Goal: Task Accomplishment & Management: Complete application form

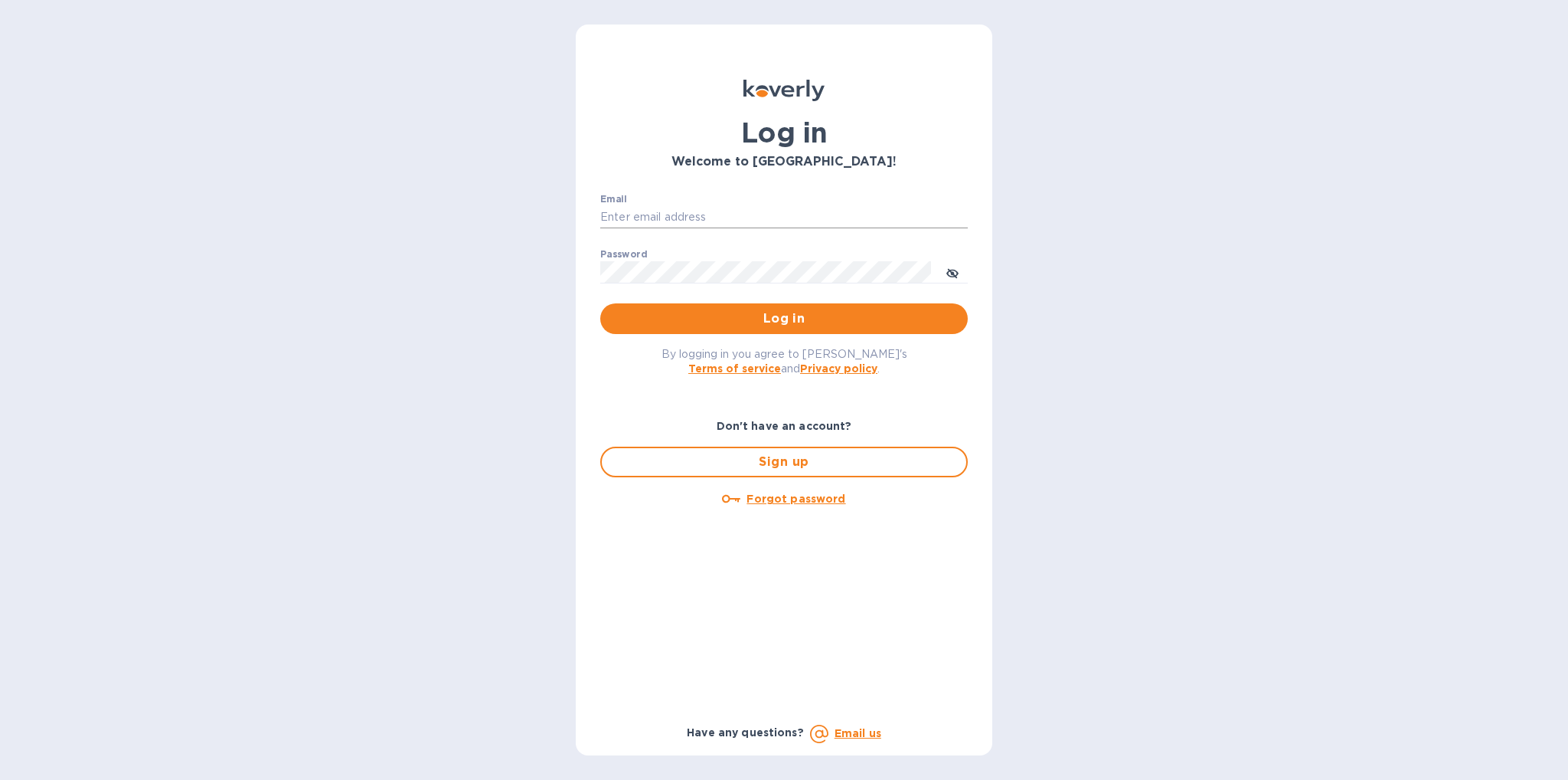
click at [745, 223] on input "Email" at bounding box center [783, 217] width 367 height 23
type input "betty.lu@funtechinnovation.com"
click at [836, 322] on span "Log in" at bounding box center [784, 319] width 343 height 19
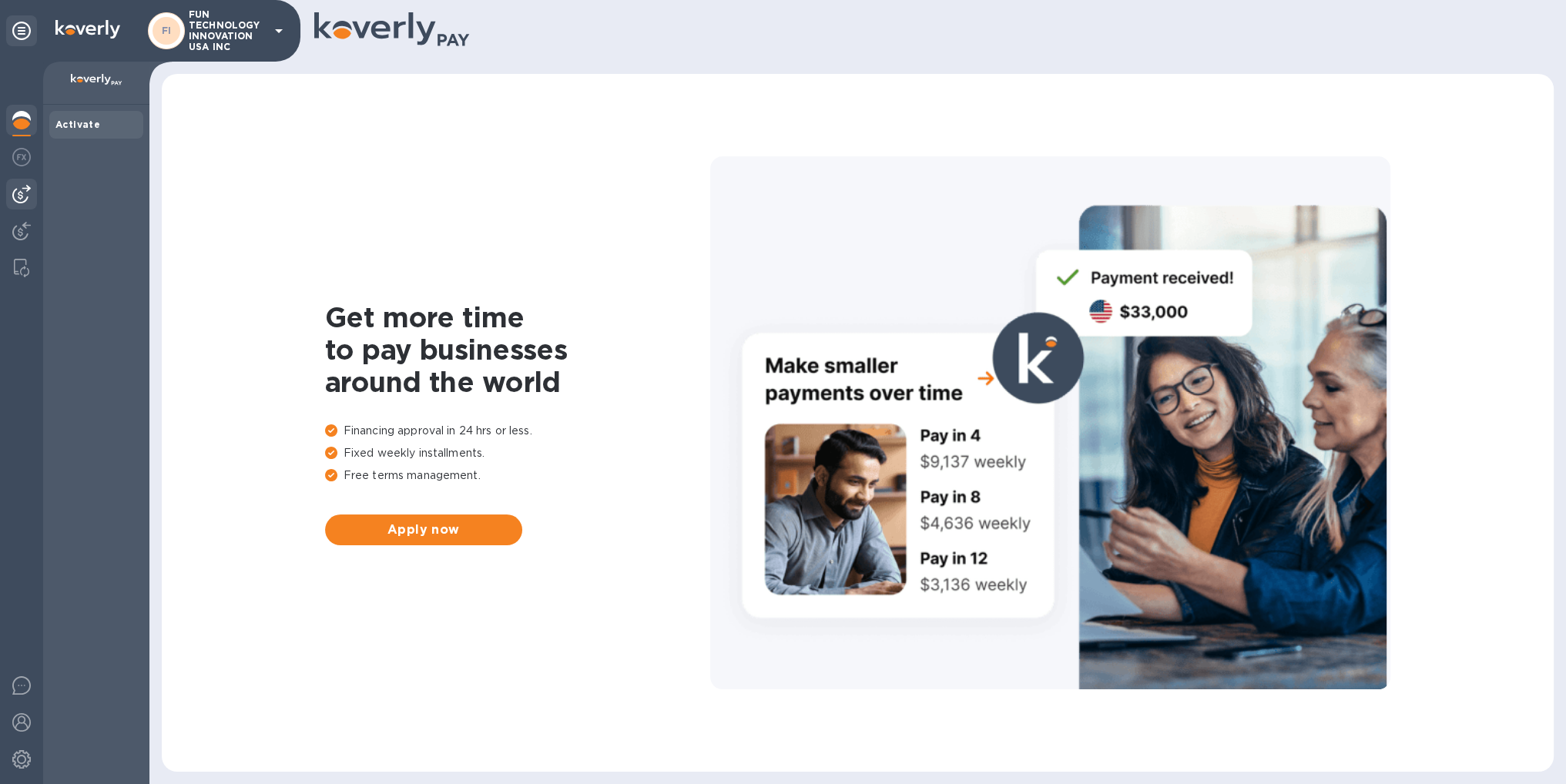
click at [23, 192] on img at bounding box center [21, 194] width 19 height 19
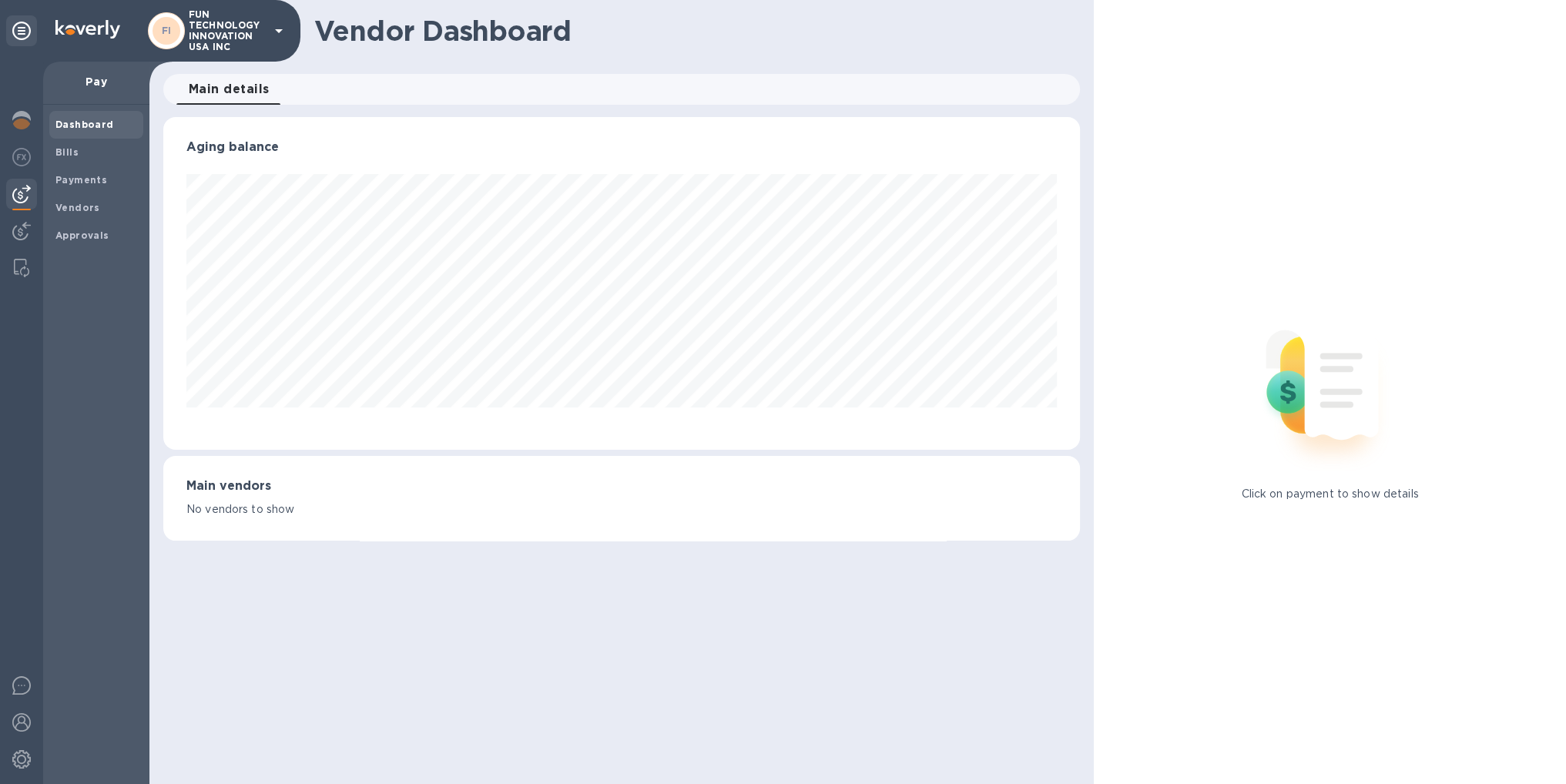
scroll to position [332, 917]
click at [80, 206] on b "Vendors" at bounding box center [78, 208] width 45 height 12
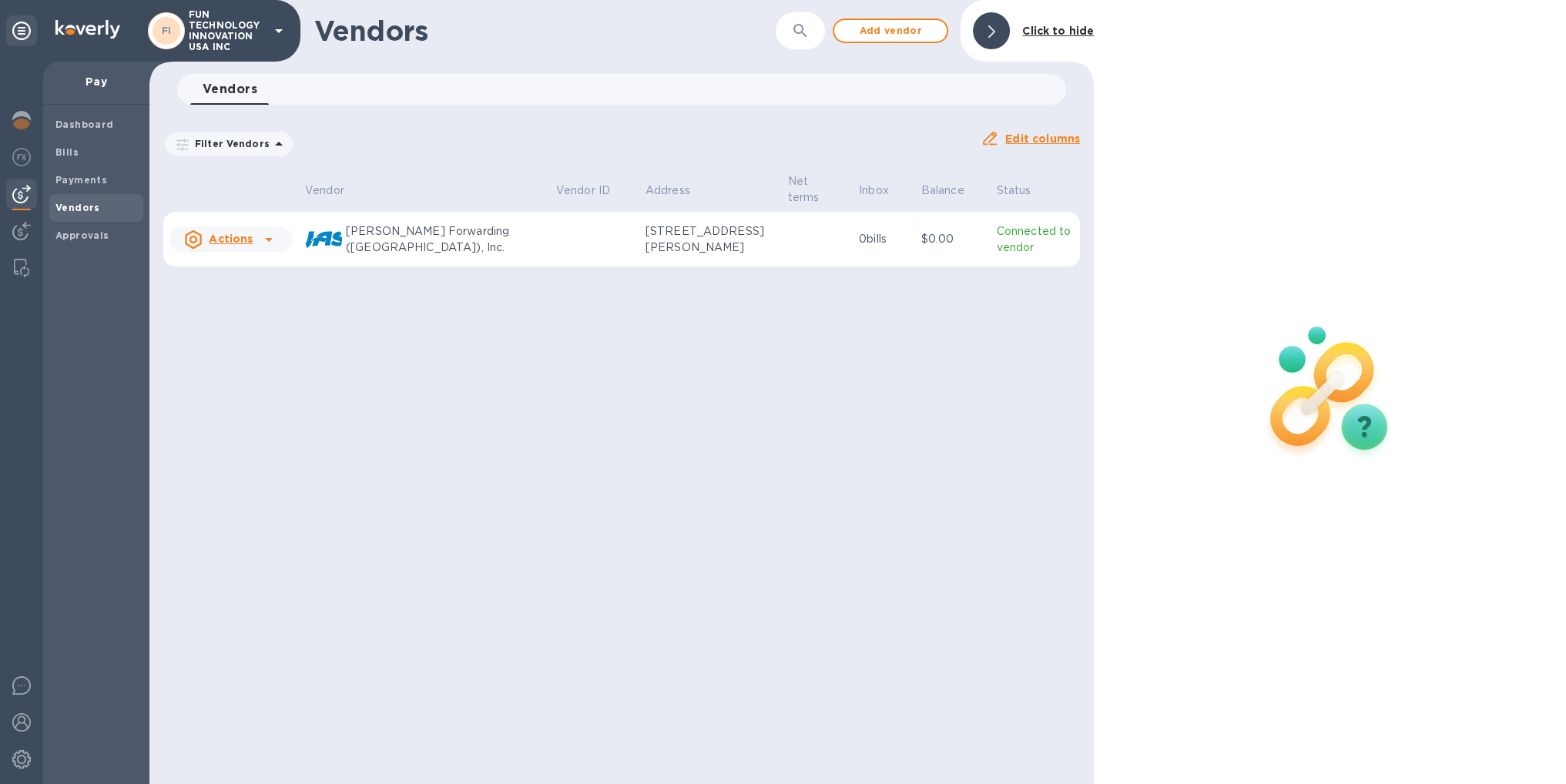
click at [336, 235] on img at bounding box center [323, 239] width 37 height 37
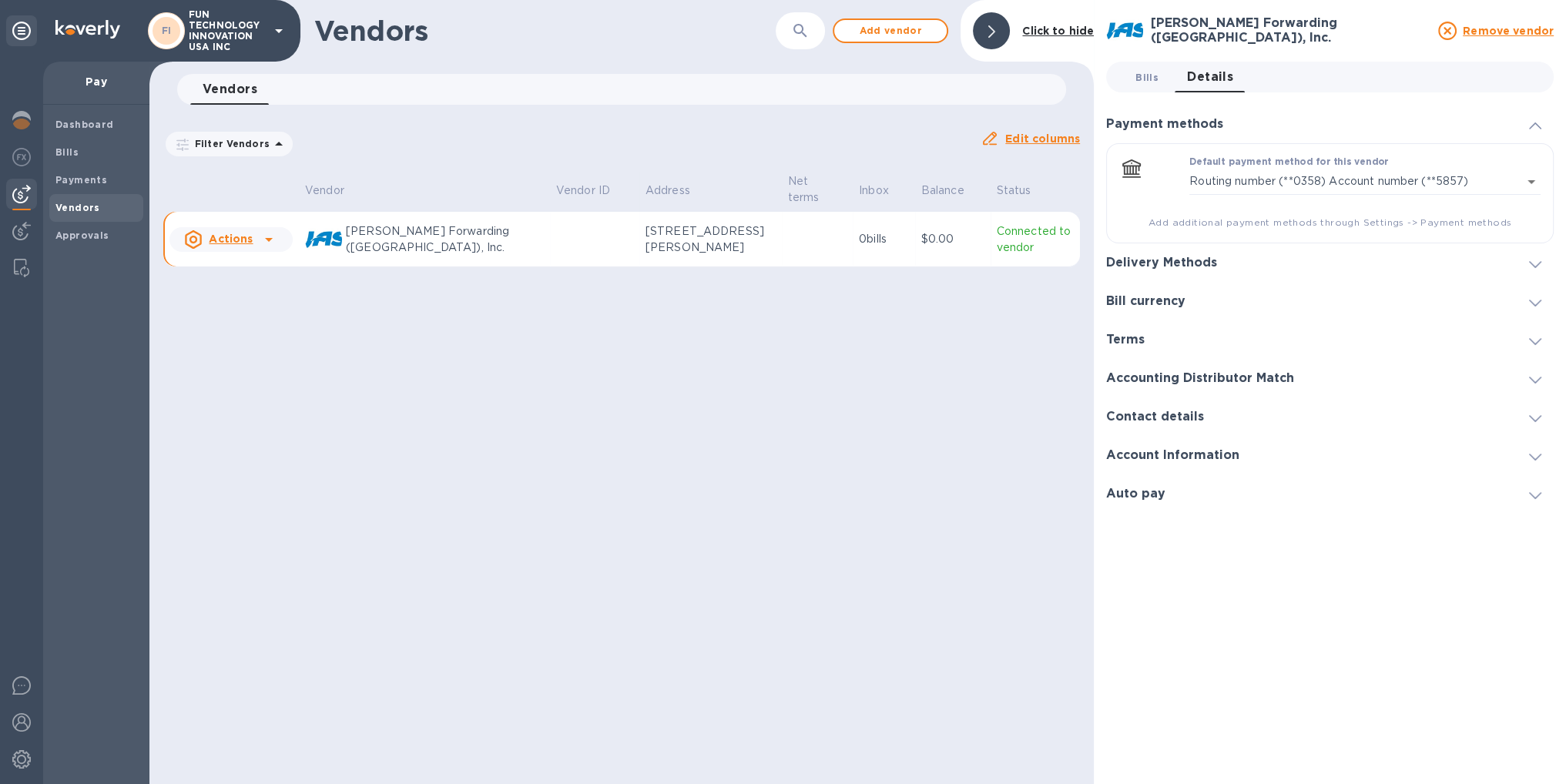
click at [1147, 71] on span "Bills 0" at bounding box center [1146, 78] width 23 height 16
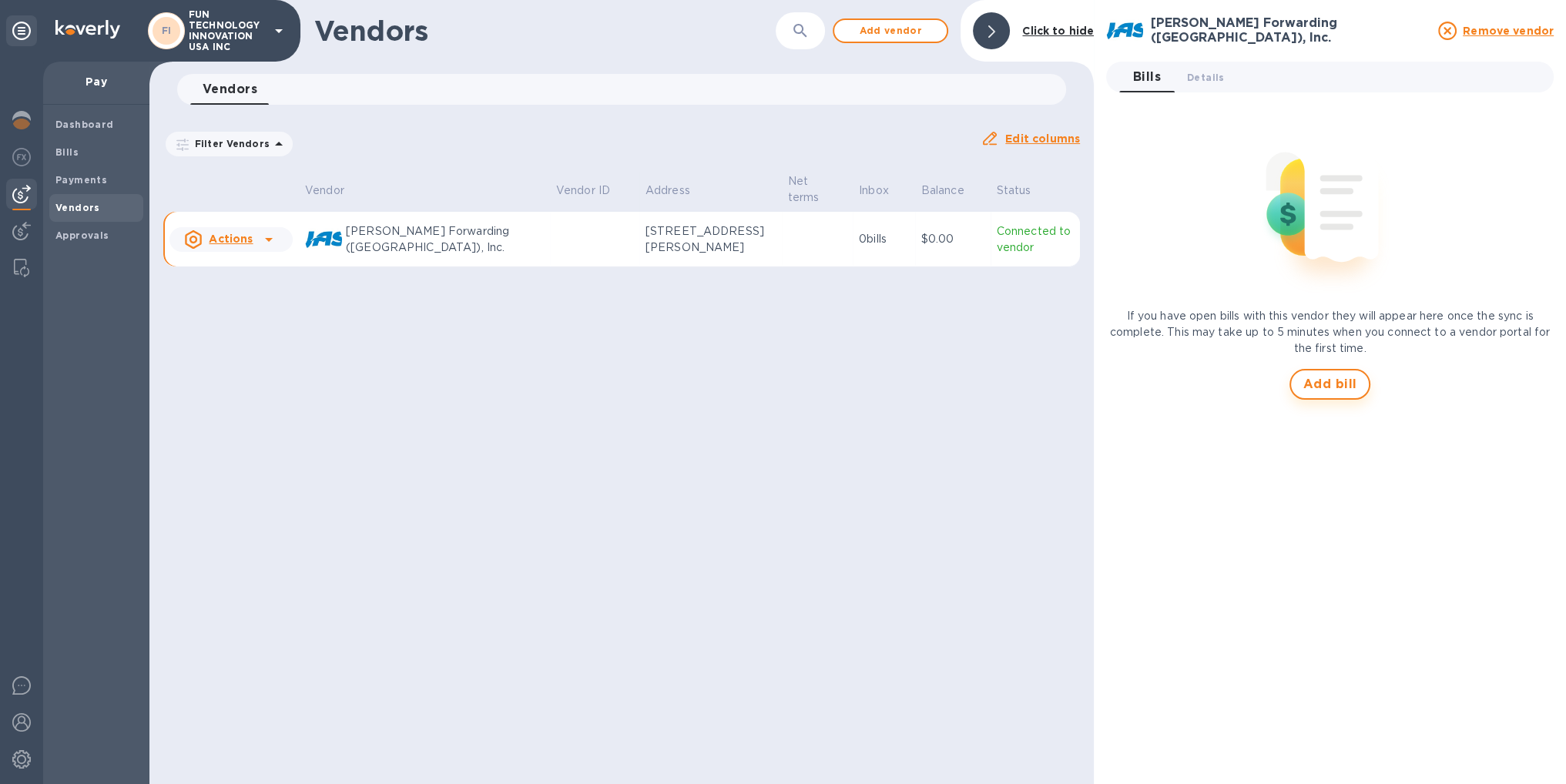
click at [1355, 391] on span "Add bill" at bounding box center [1330, 384] width 54 height 19
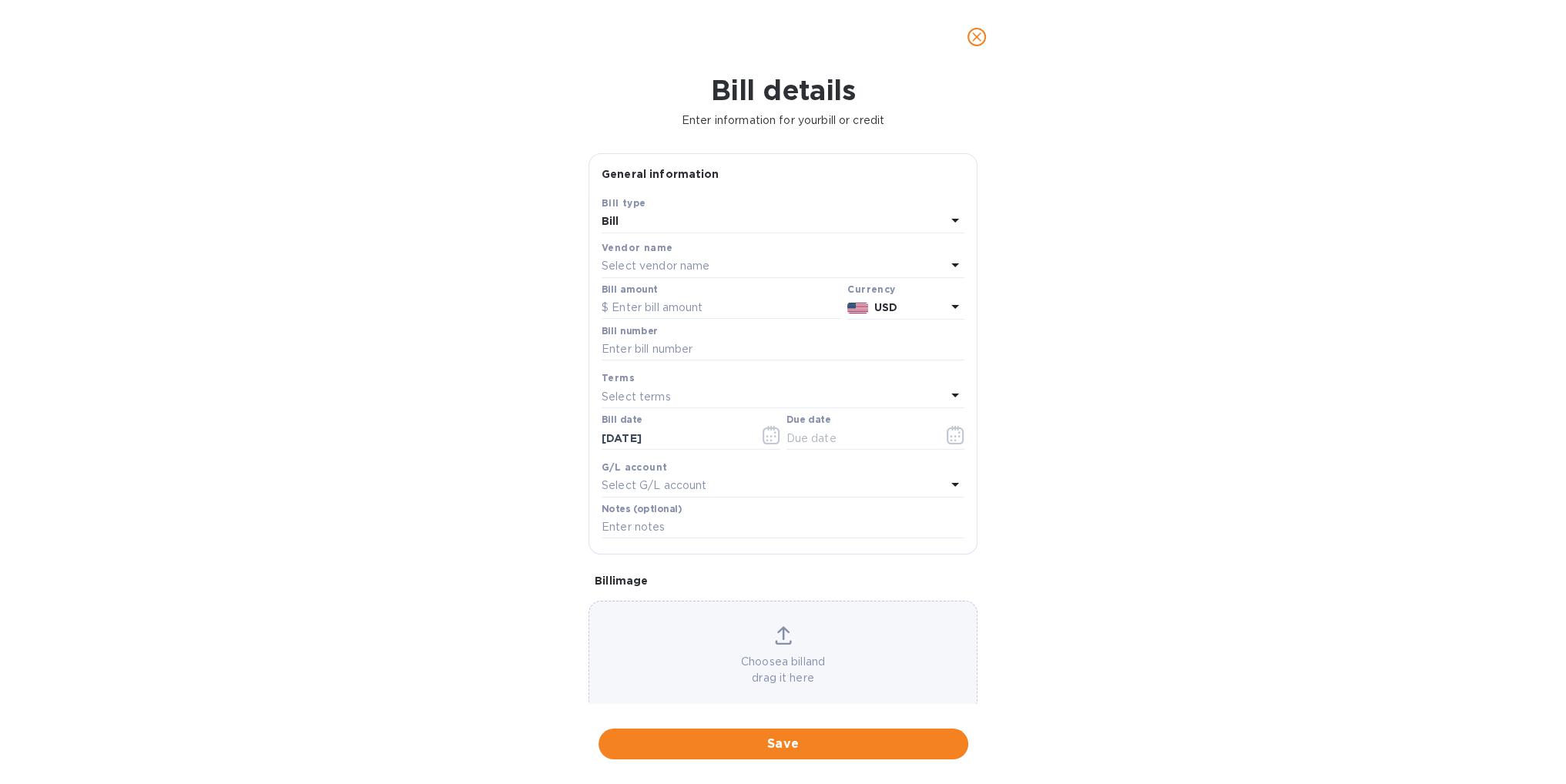
type input "[DATE]"
click at [710, 317] on input "text" at bounding box center [721, 307] width 240 height 23
paste input "2,669.67"
click at [619, 310] on input "2,669.67" at bounding box center [726, 307] width 230 height 23
type input "2,669.67"
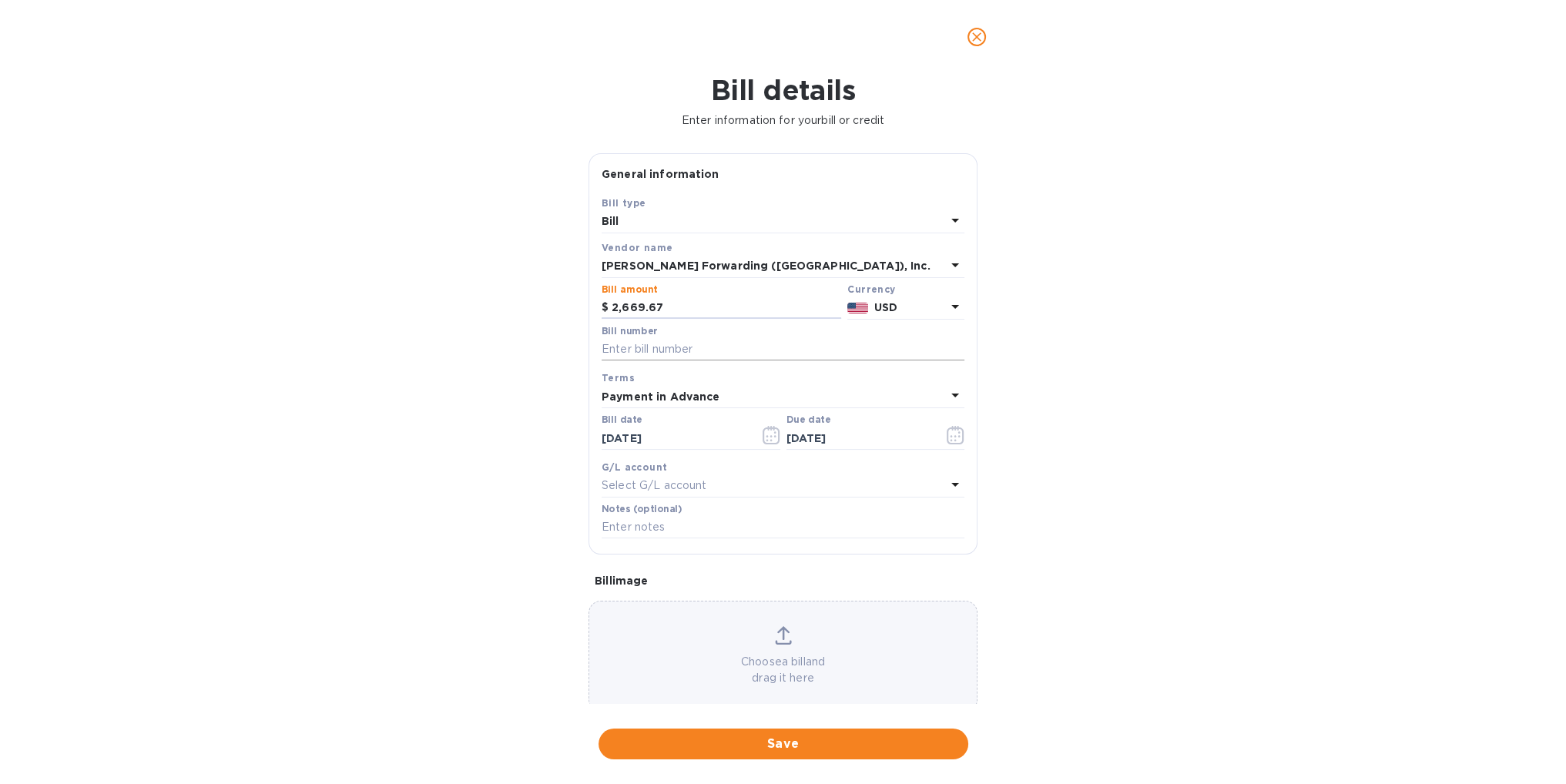
click at [628, 347] on input "text" at bounding box center [783, 349] width 362 height 23
paste input "HK20250910001"
type input "HK20250910001"
paste input "QMIA00011658"
type input "QMIA00011658"
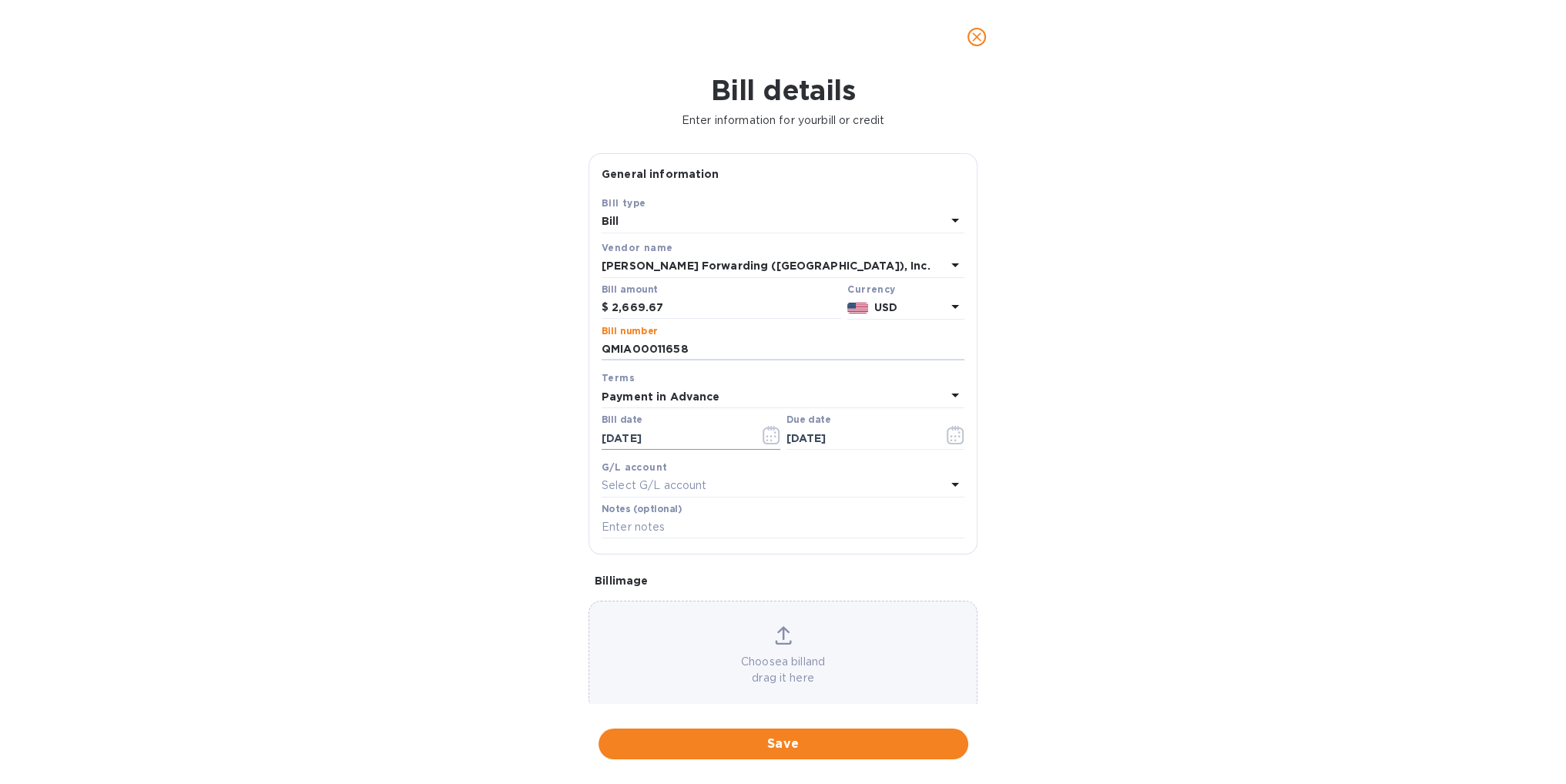
click at [765, 437] on icon "button" at bounding box center [772, 435] width 18 height 19
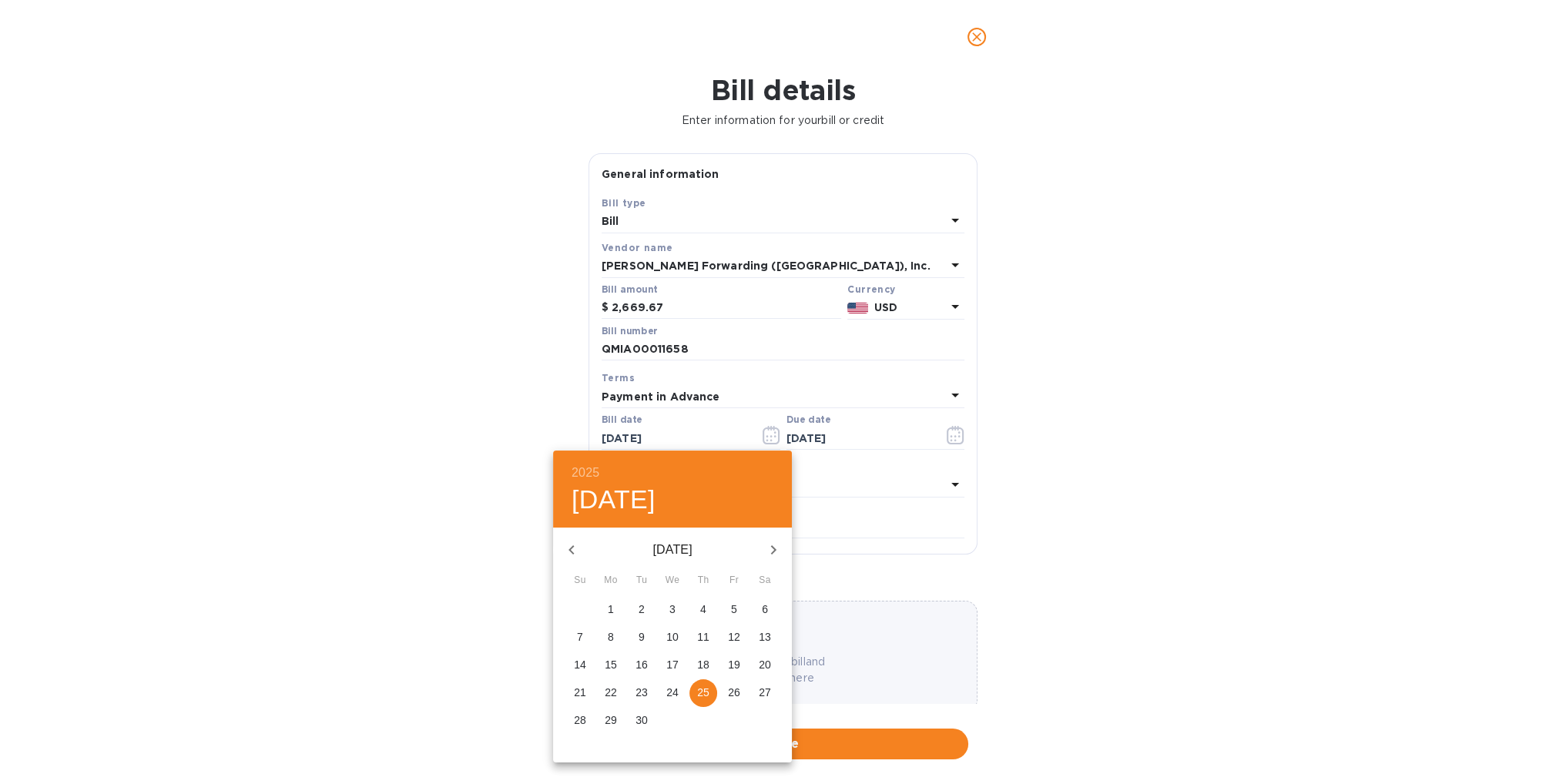
click at [672, 691] on p "24" at bounding box center [672, 691] width 12 height 15
type input "[DATE]"
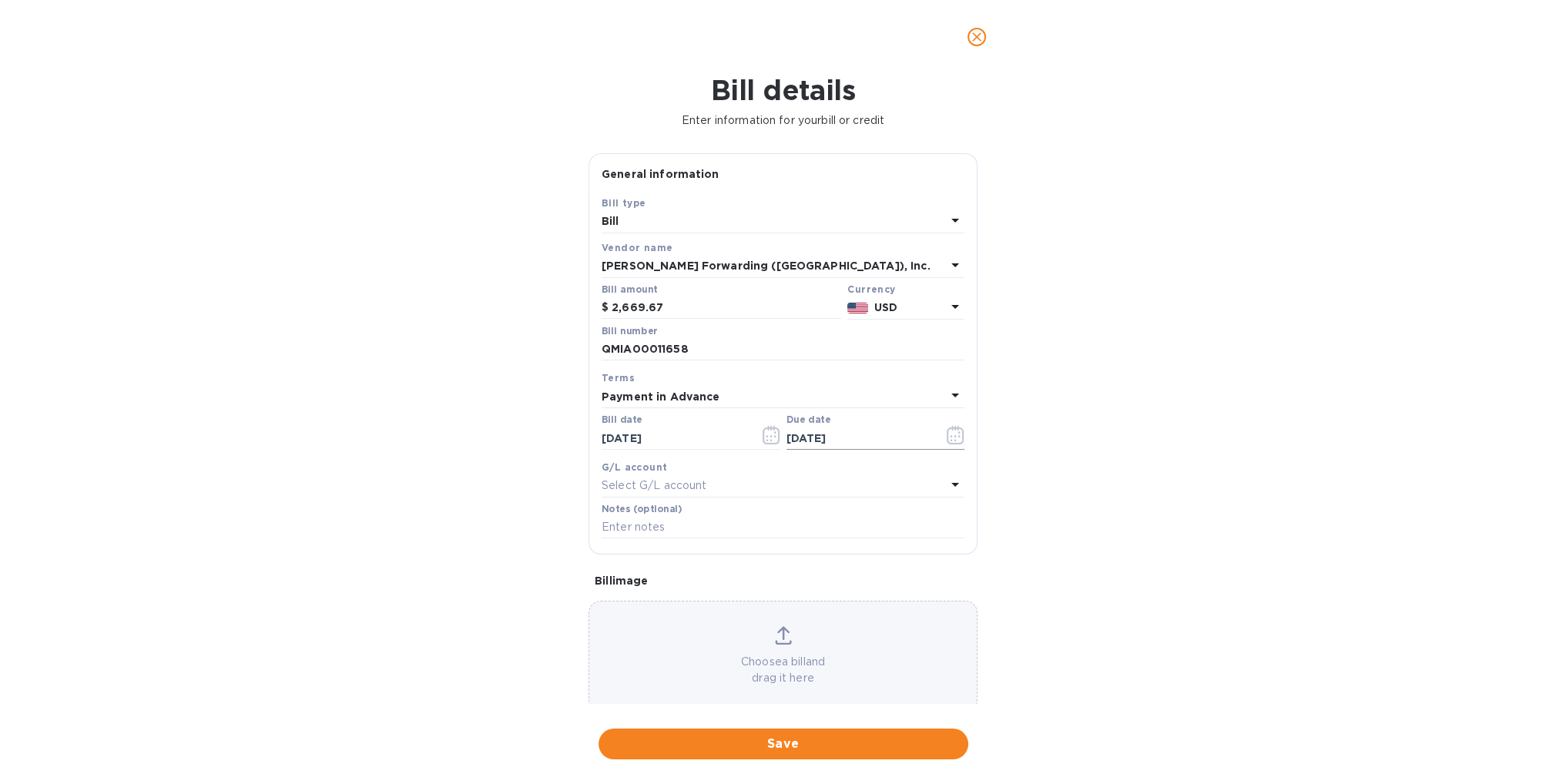
click at [947, 435] on icon "button" at bounding box center [956, 435] width 18 height 19
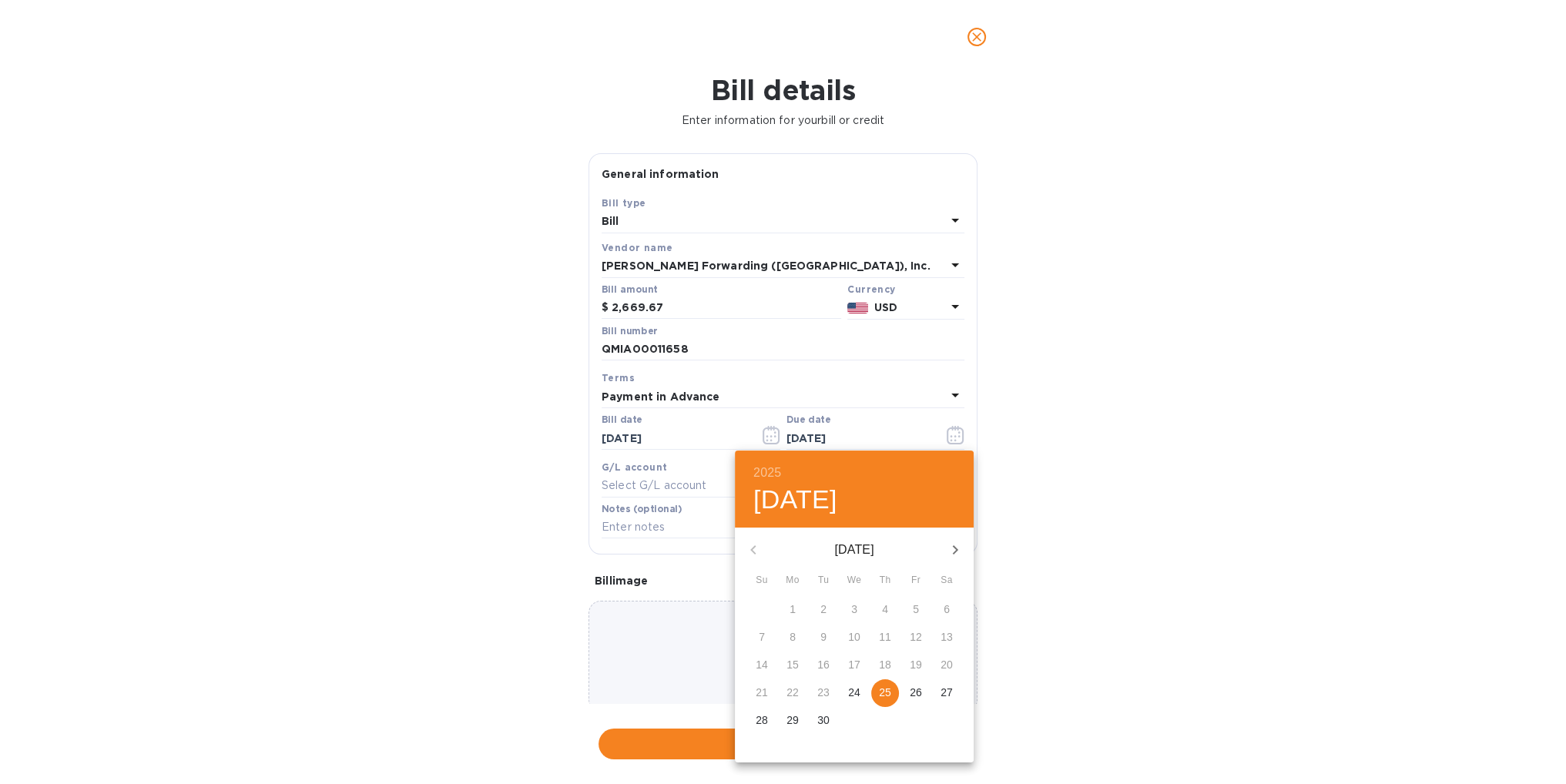
click at [845, 690] on span "24" at bounding box center [854, 691] width 28 height 15
type input "[DATE]"
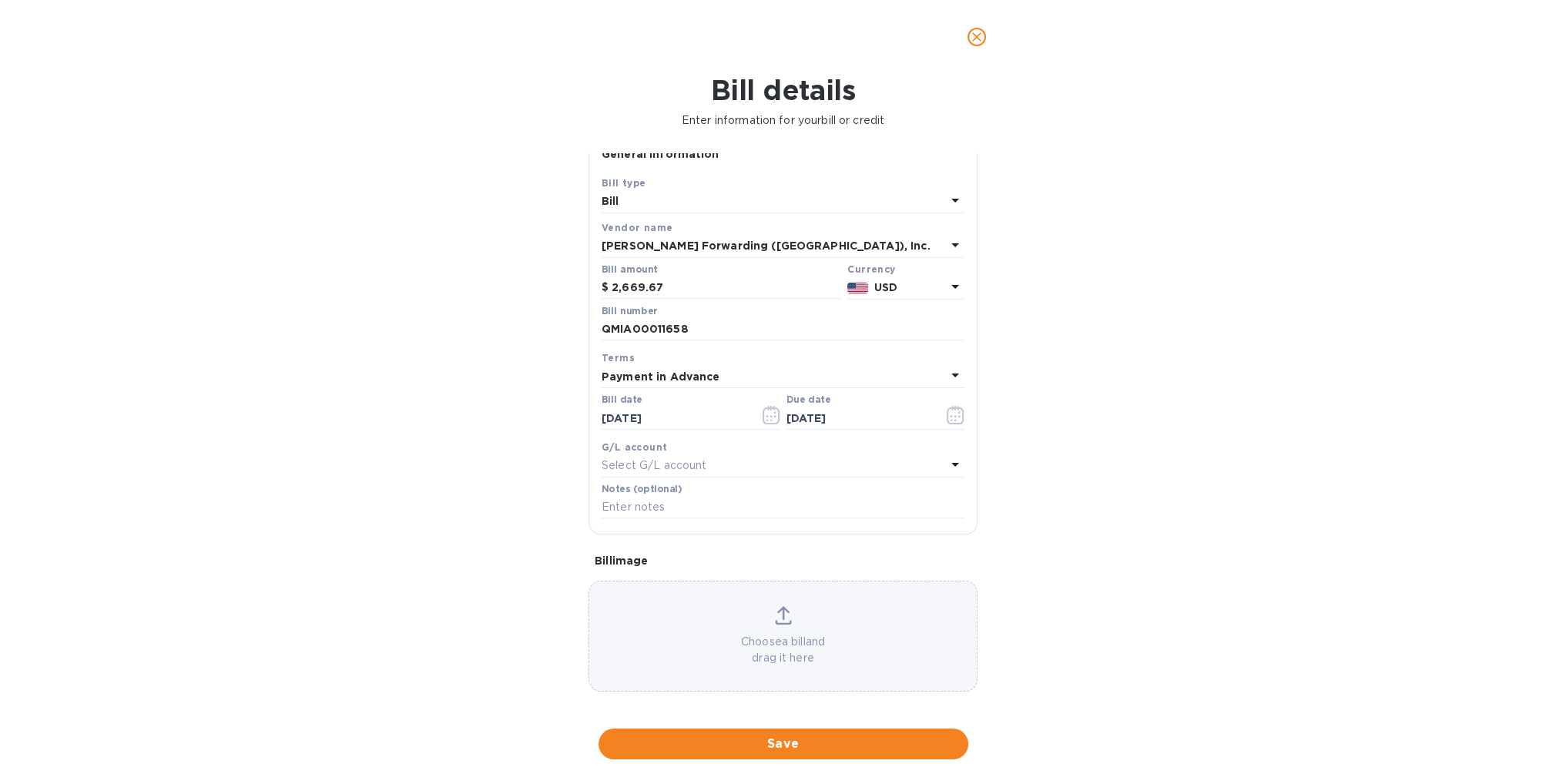
scroll to position [28, 0]
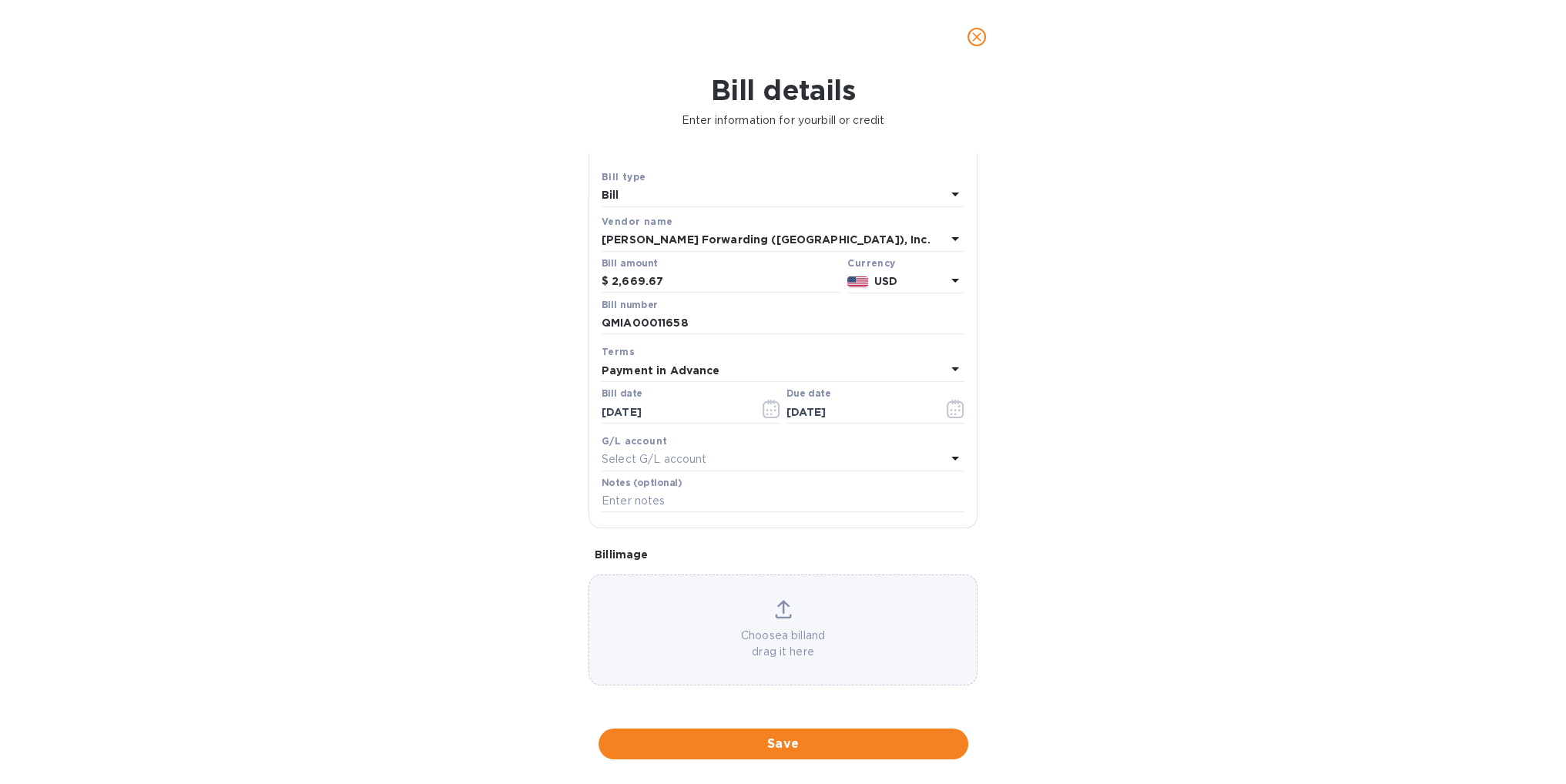
click at [777, 631] on p "Choose a bill and drag it here" at bounding box center [783, 643] width 387 height 32
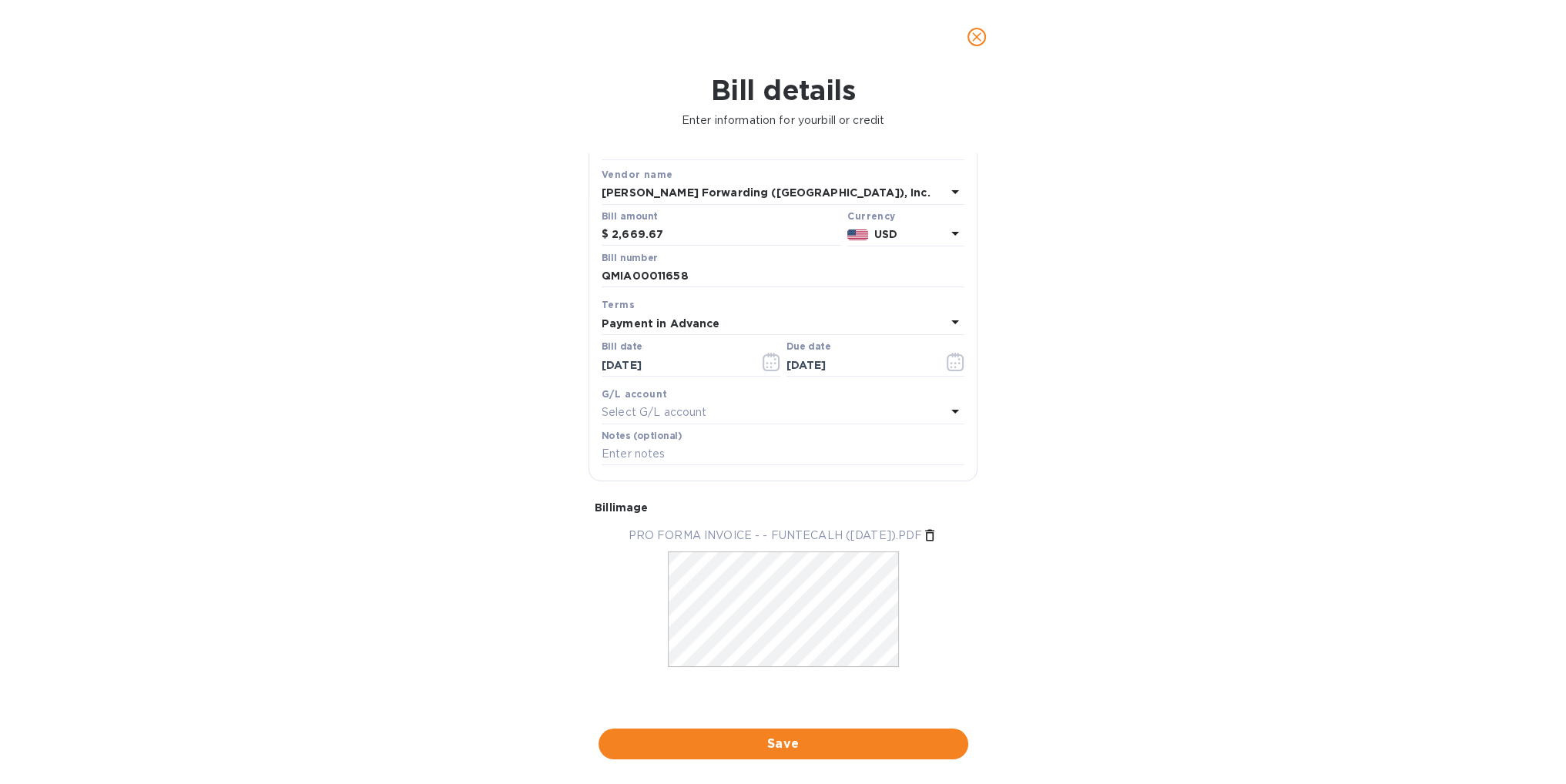
scroll to position [0, 0]
click at [767, 742] on span "Save" at bounding box center [783, 743] width 345 height 19
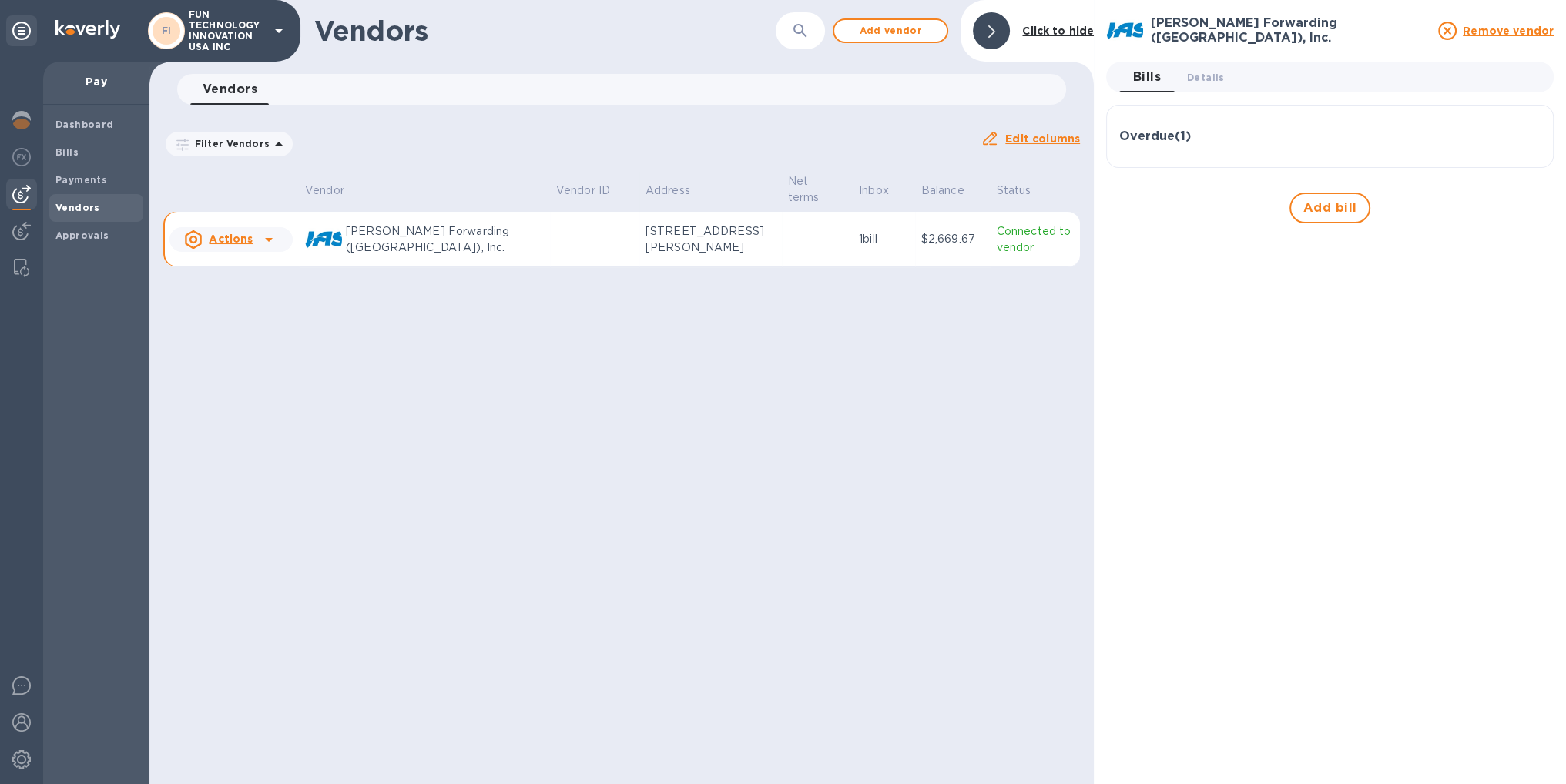
click at [1187, 137] on h3 "Overdue ( 1 )" at bounding box center [1155, 136] width 72 height 15
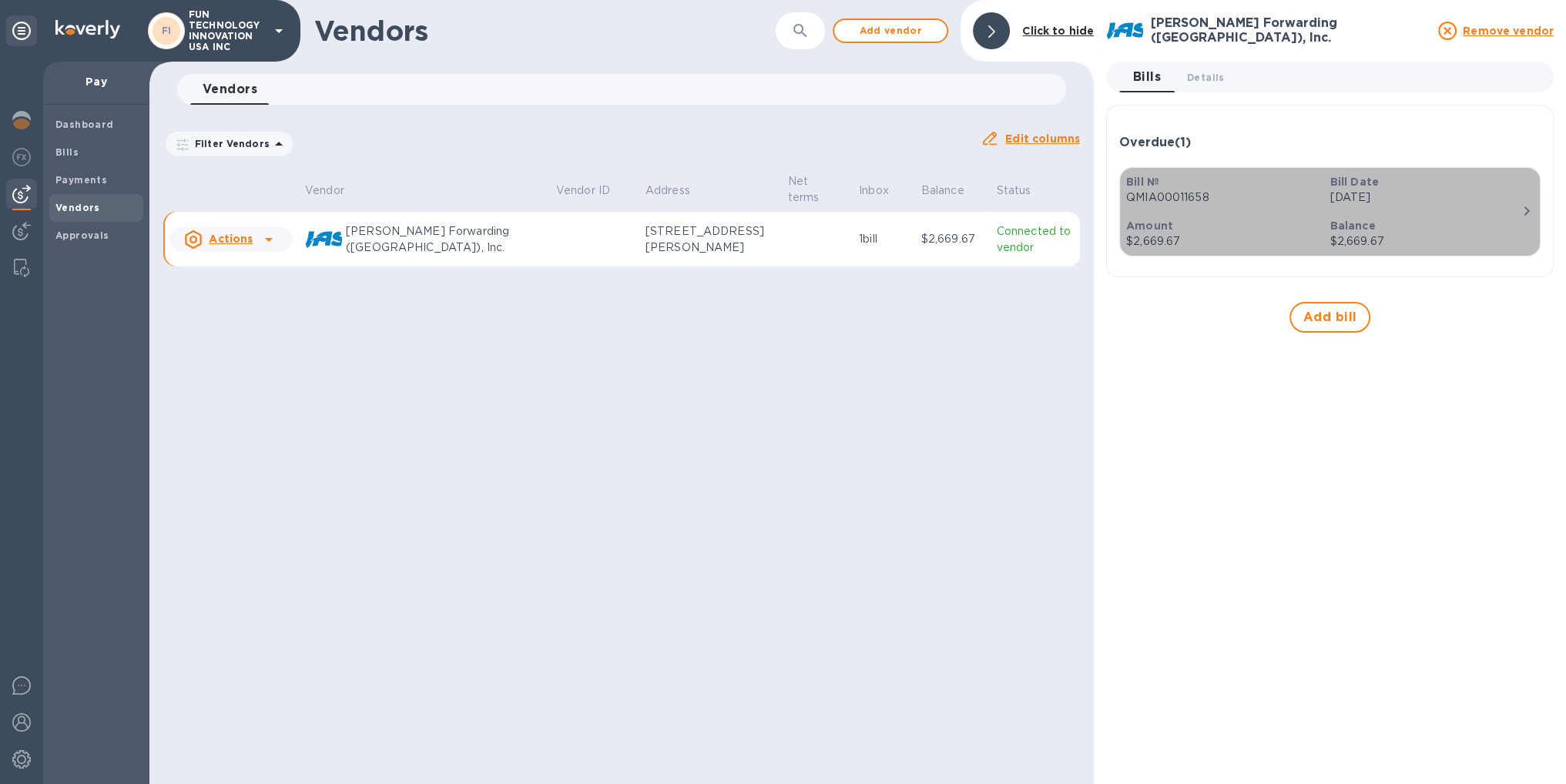
click at [1306, 189] on p "QMIA00011658" at bounding box center [1222, 197] width 191 height 16
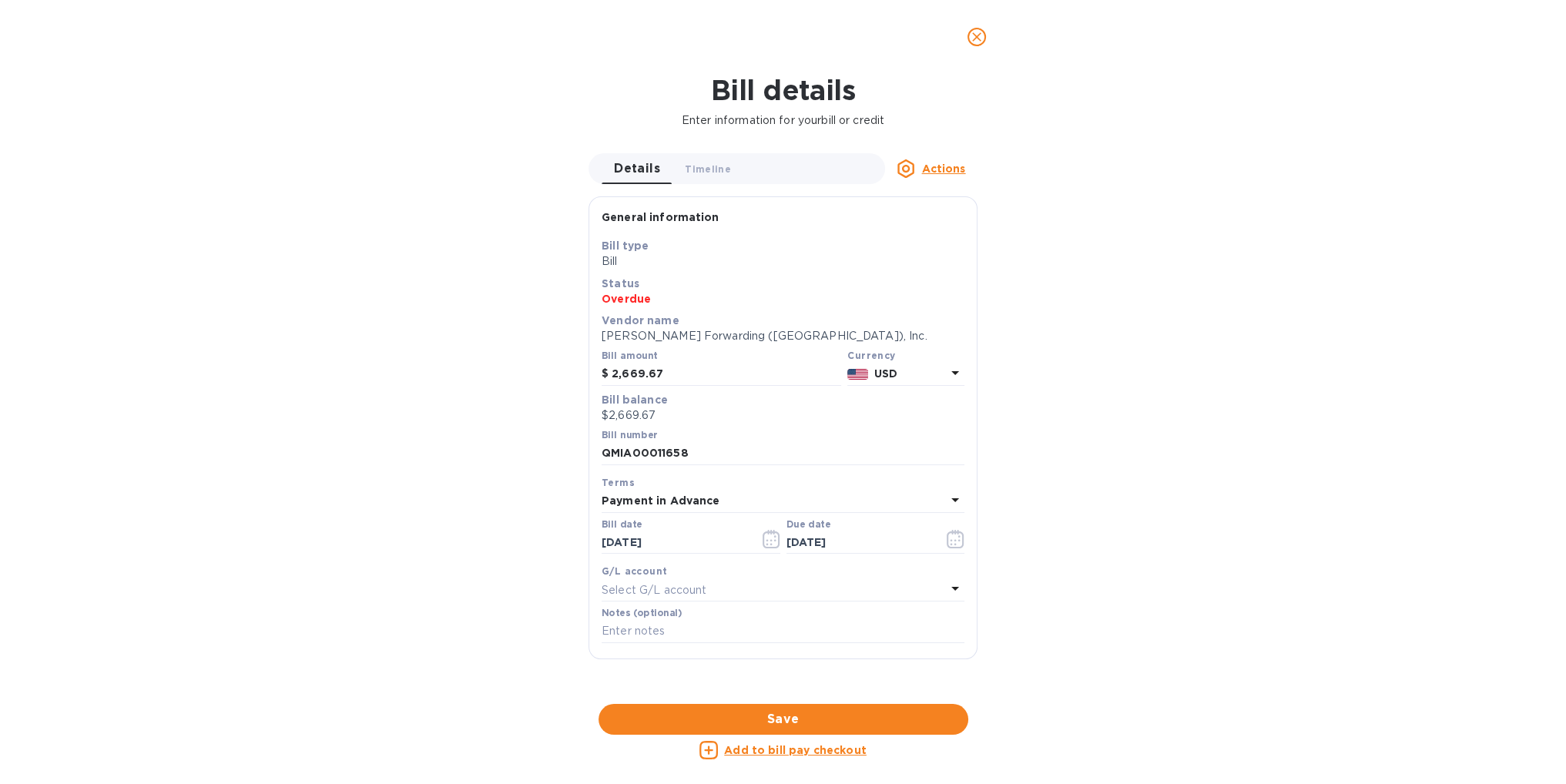
click at [855, 752] on u "Add to bill pay checkout" at bounding box center [794, 749] width 142 height 12
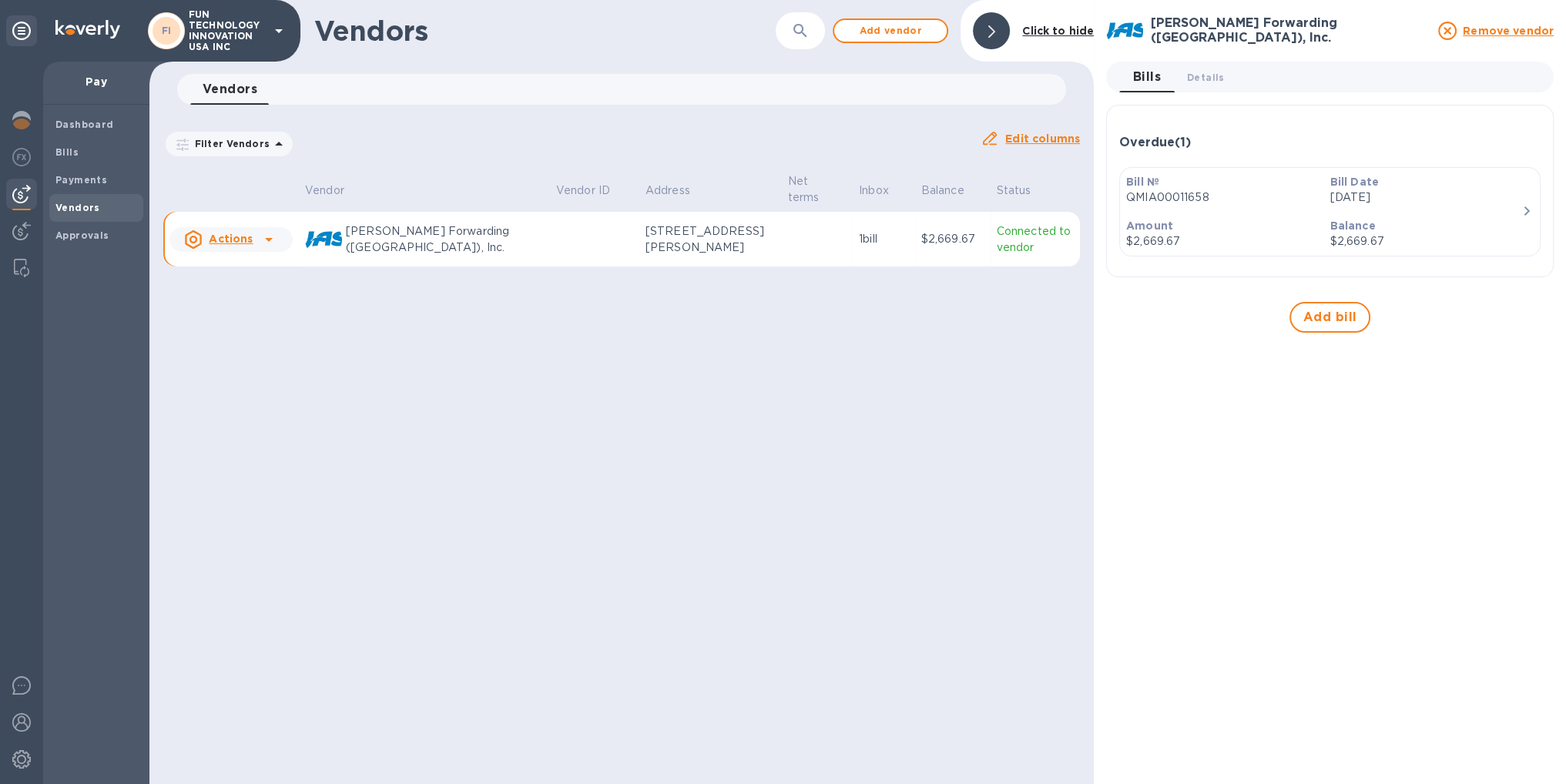
click at [1435, 221] on p "Balance" at bounding box center [1425, 225] width 191 height 15
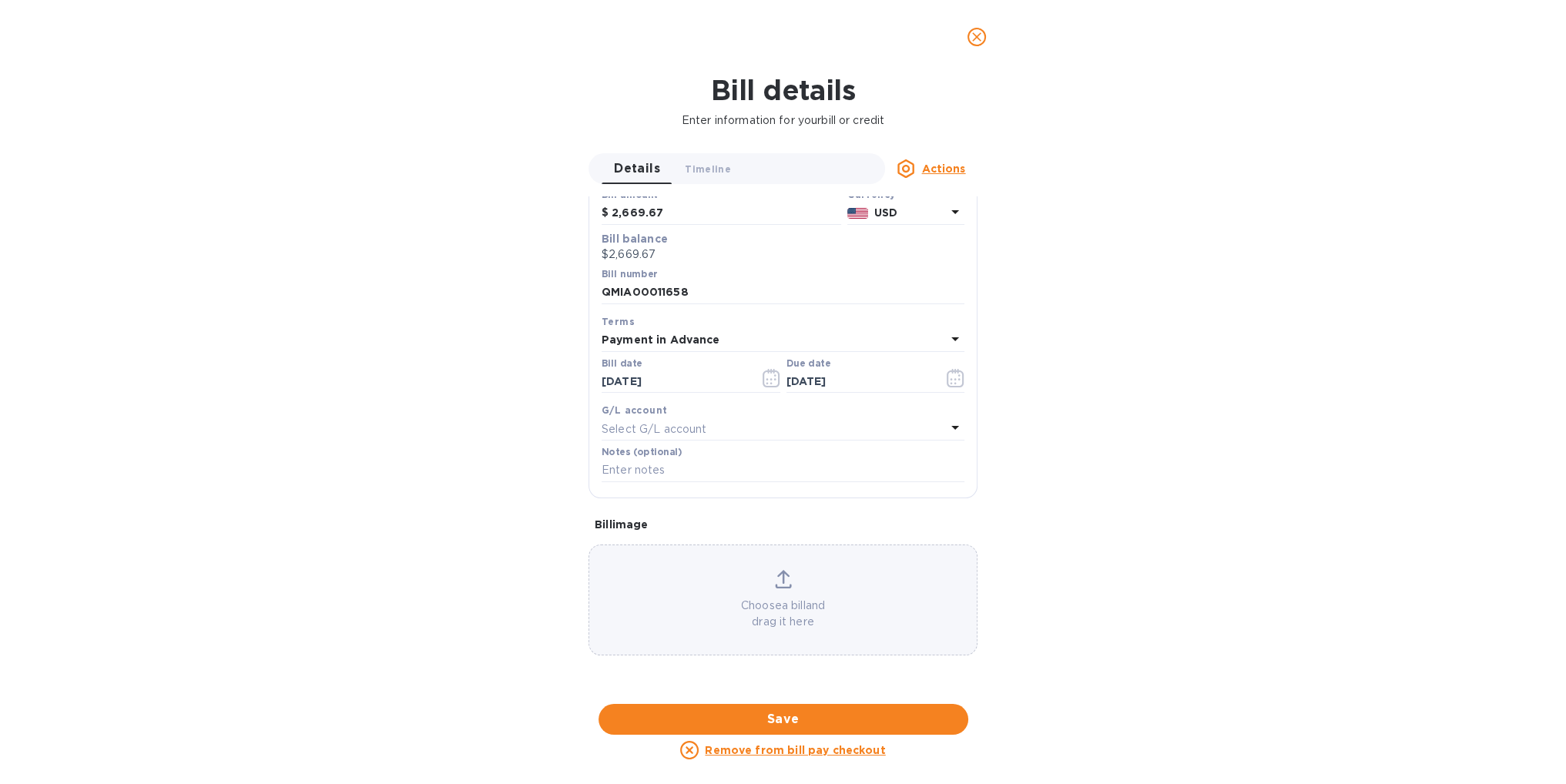
scroll to position [678, 0]
click at [954, 165] on u "Actions" at bounding box center [943, 168] width 44 height 12
click at [954, 165] on div at bounding box center [783, 392] width 1566 height 784
click at [975, 36] on icon "close" at bounding box center [976, 36] width 9 height 9
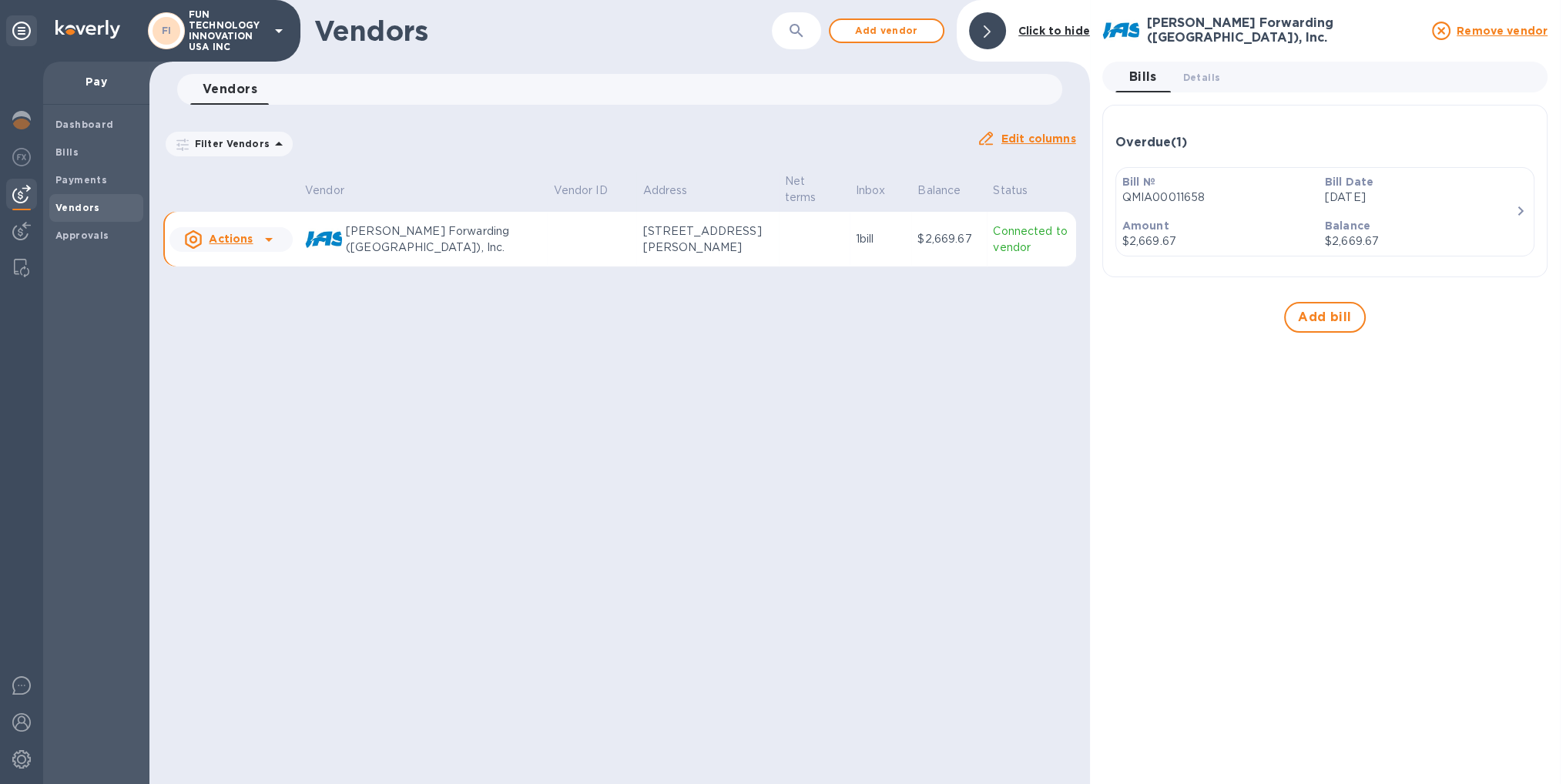
scroll to position [137, 0]
click at [116, 150] on span "Bills" at bounding box center [97, 151] width 82 height 15
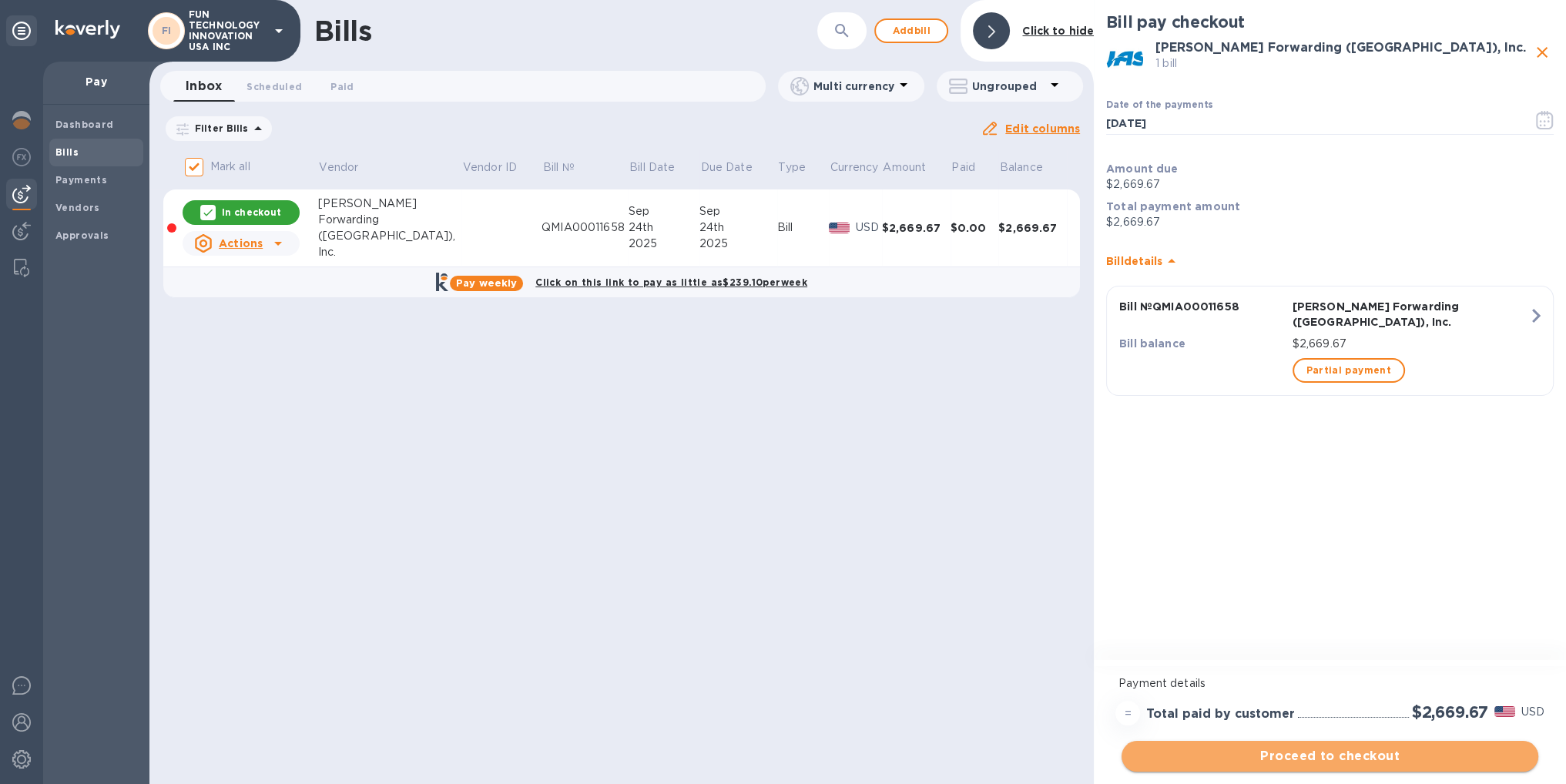
click at [1341, 762] on span "Proceed to checkout" at bounding box center [1330, 755] width 392 height 19
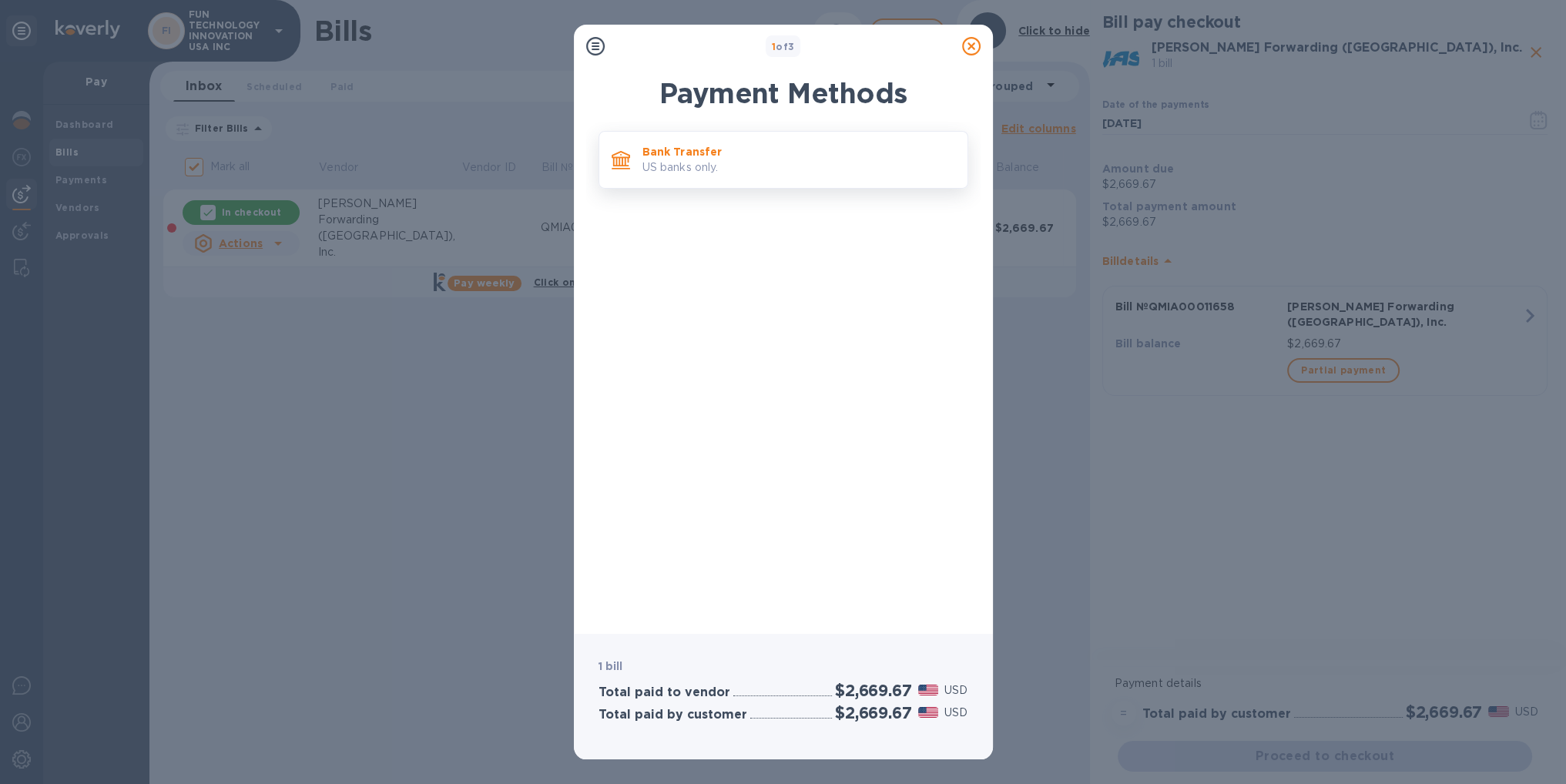
click at [725, 154] on p "Bank Transfer" at bounding box center [798, 151] width 313 height 15
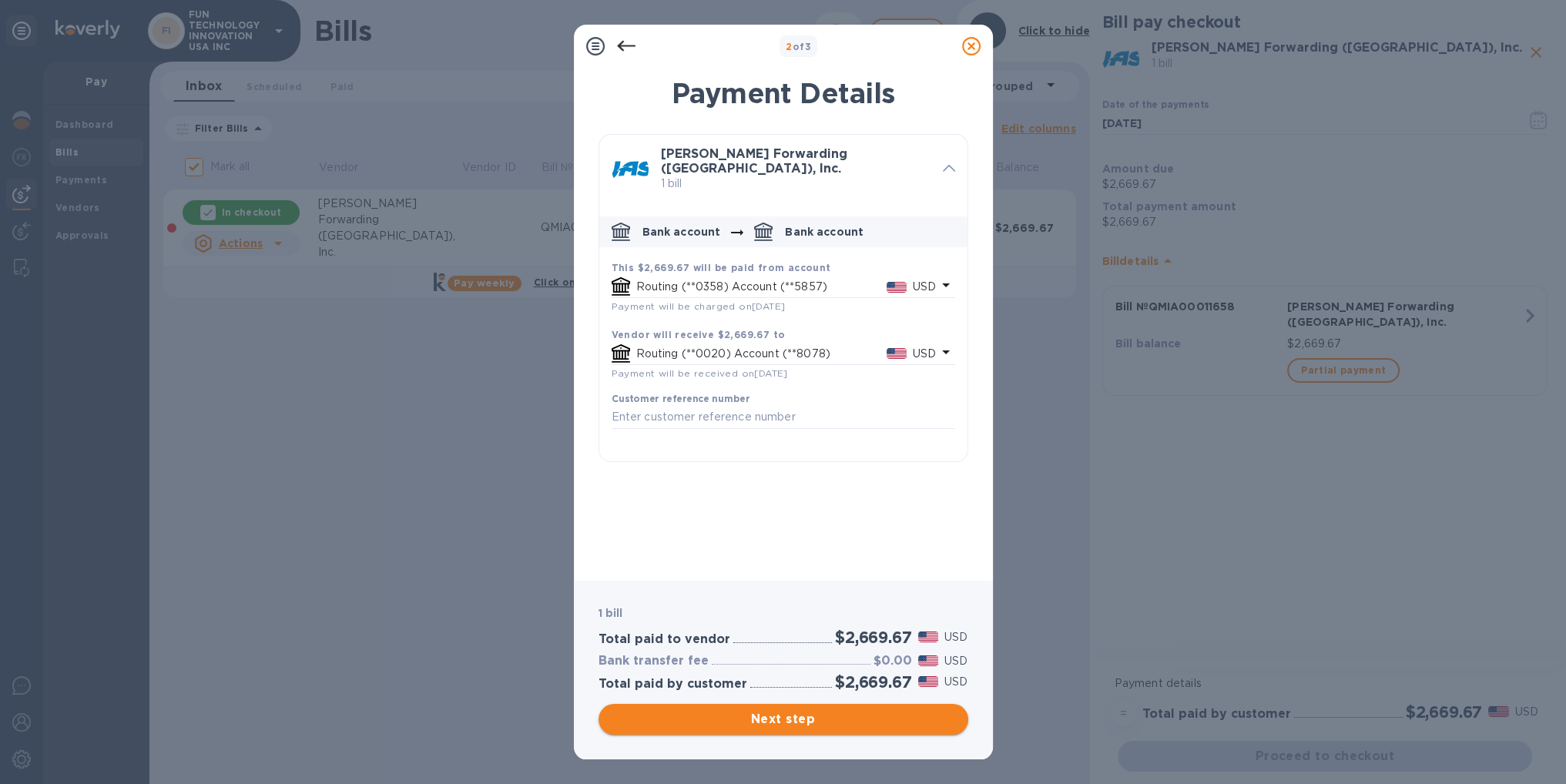
click at [920, 719] on span "Next step" at bounding box center [783, 718] width 345 height 19
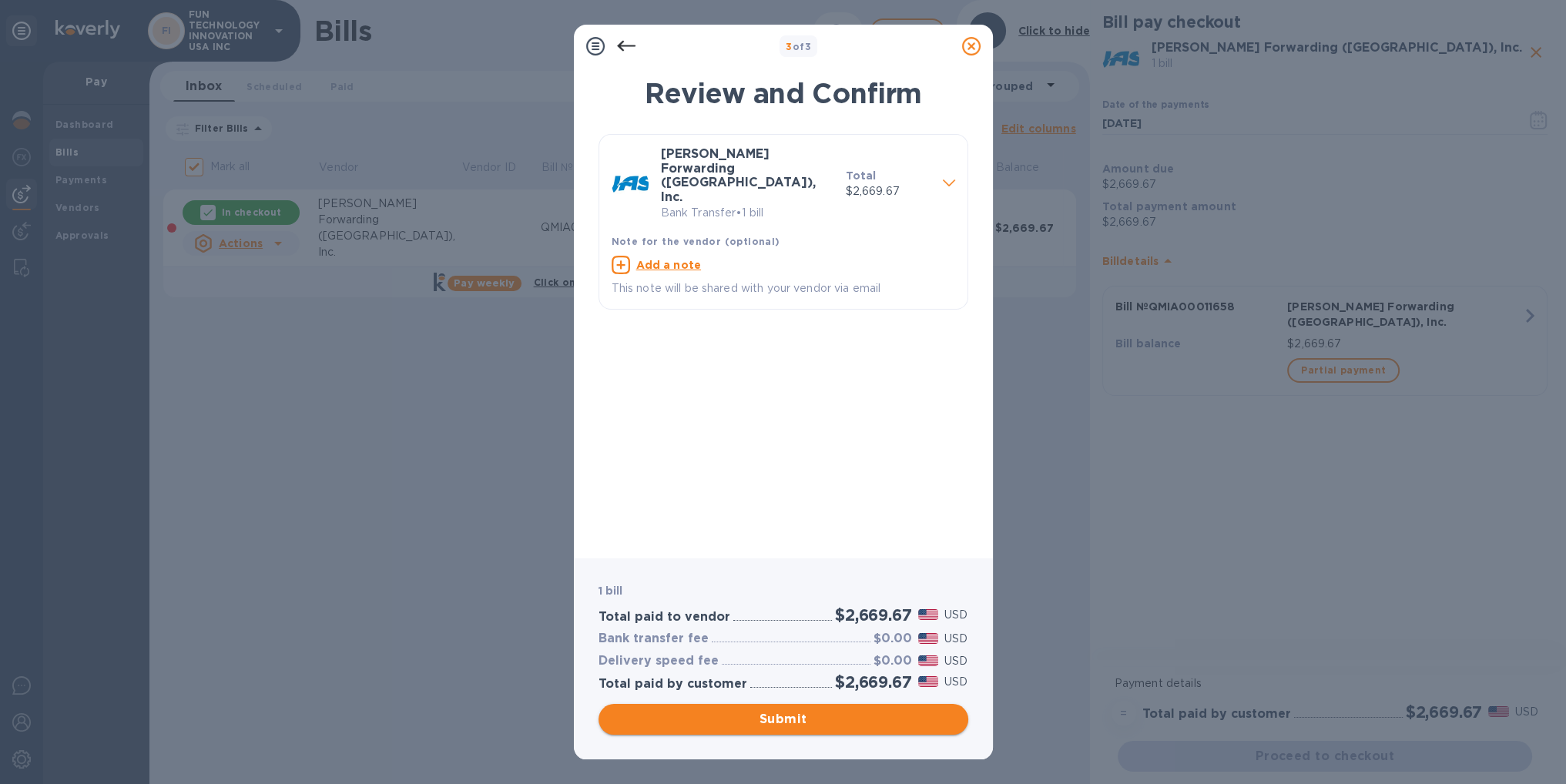
click at [920, 719] on span "Submit" at bounding box center [783, 718] width 345 height 19
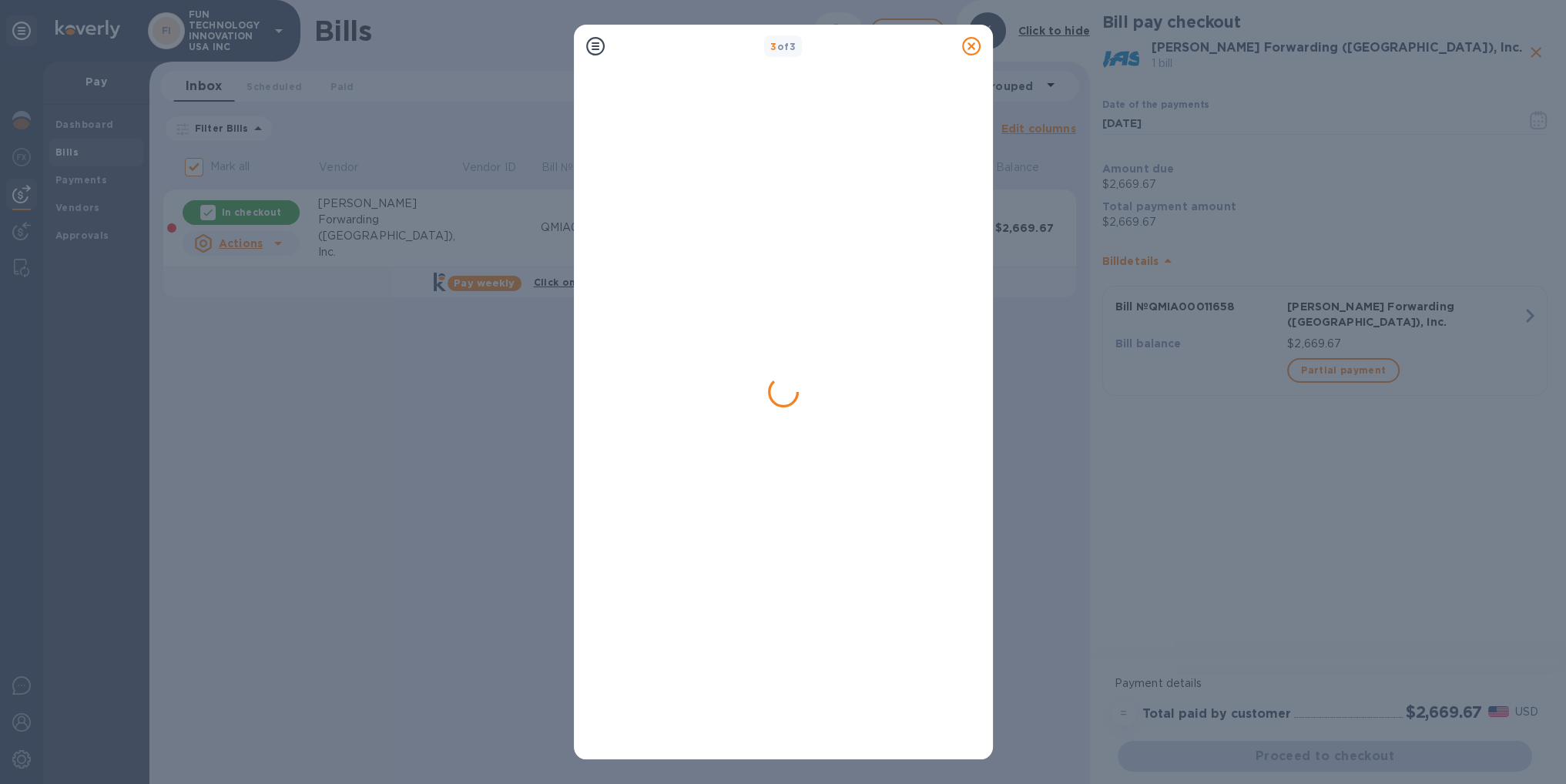
checkbox input "false"
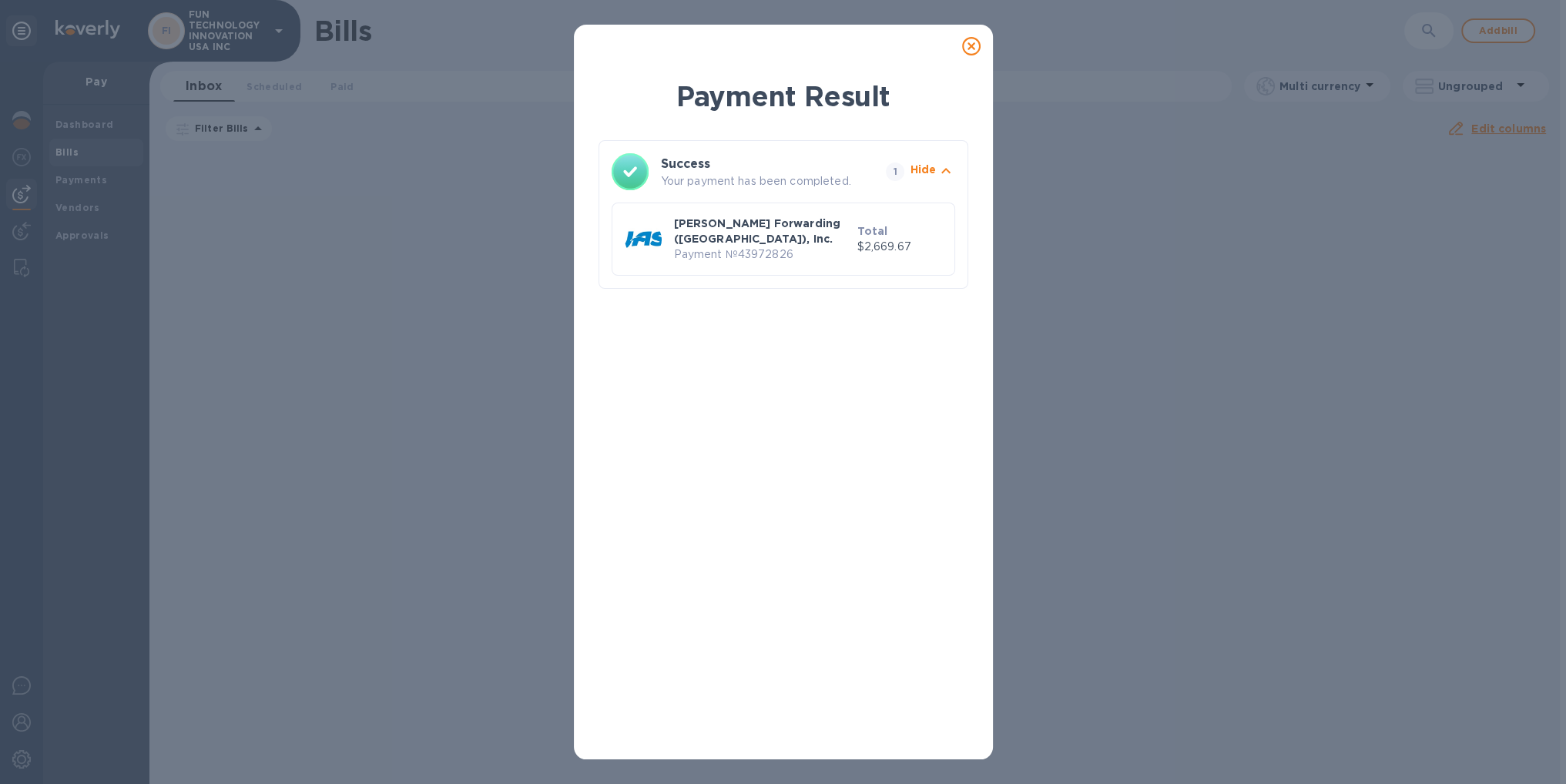
click at [976, 48] on icon at bounding box center [971, 46] width 19 height 19
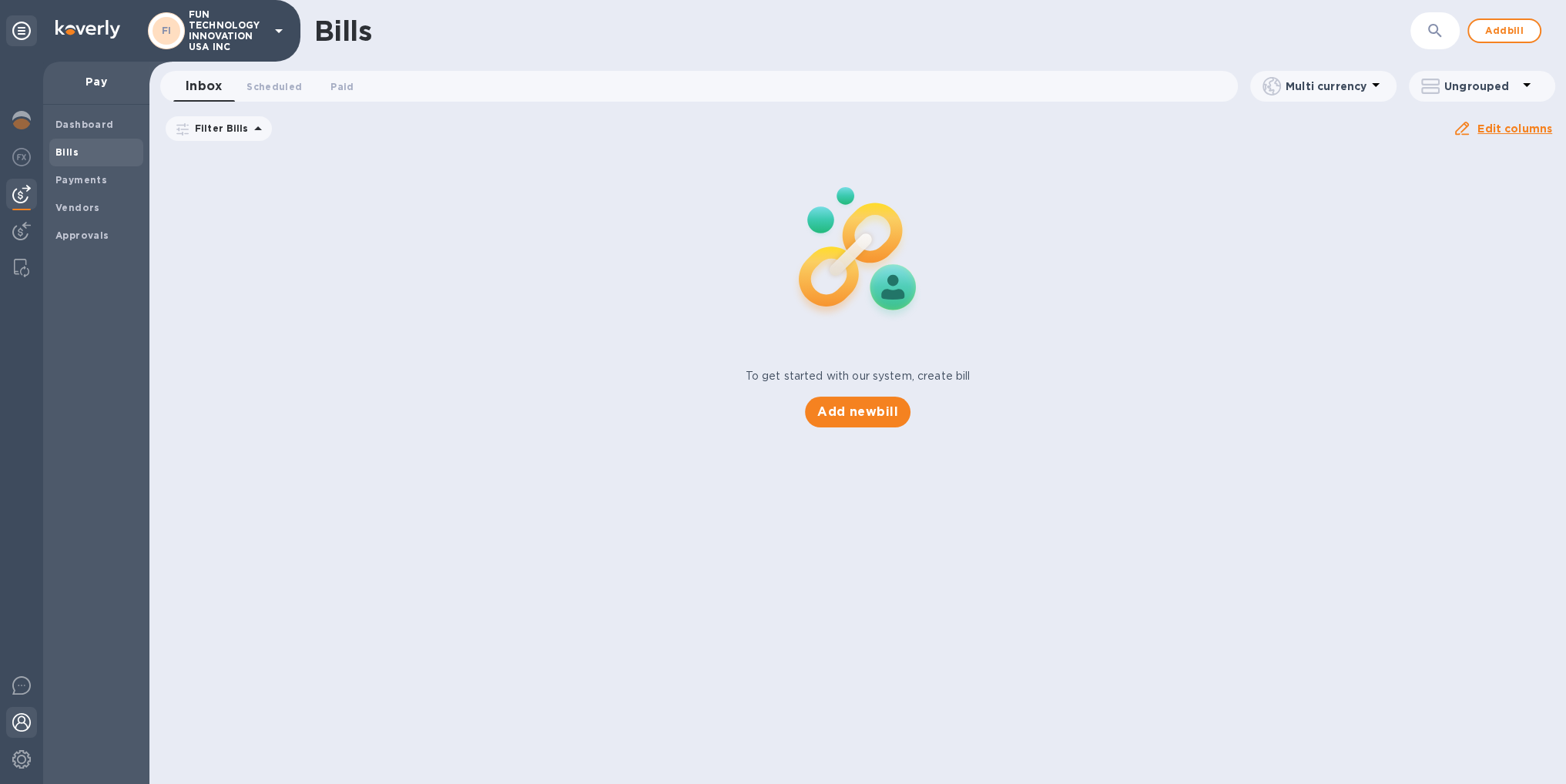
click at [24, 711] on div at bounding box center [21, 723] width 31 height 34
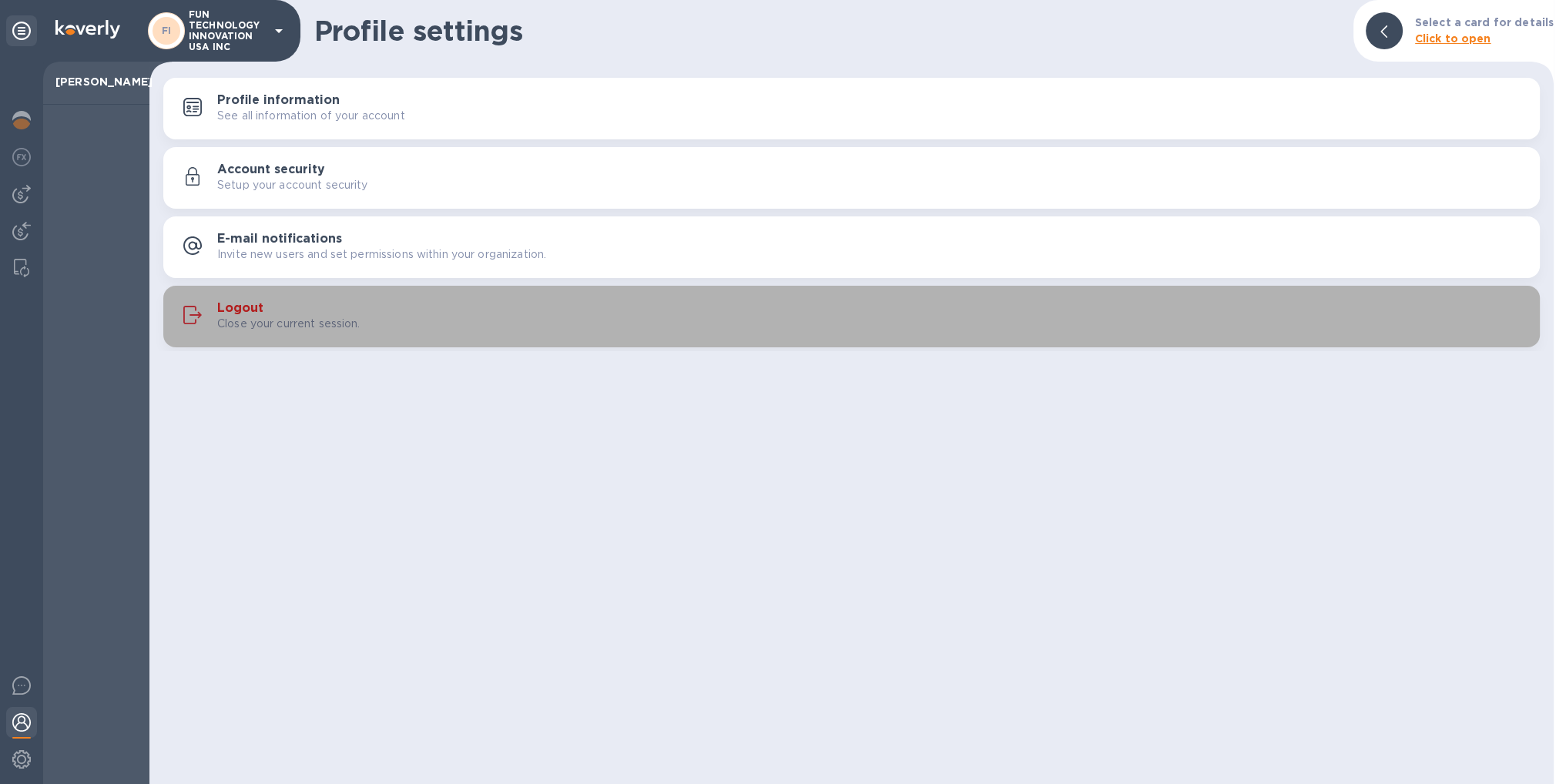
click at [352, 330] on p "Close your current session." at bounding box center [289, 323] width 143 height 16
